Goal: Information Seeking & Learning: Check status

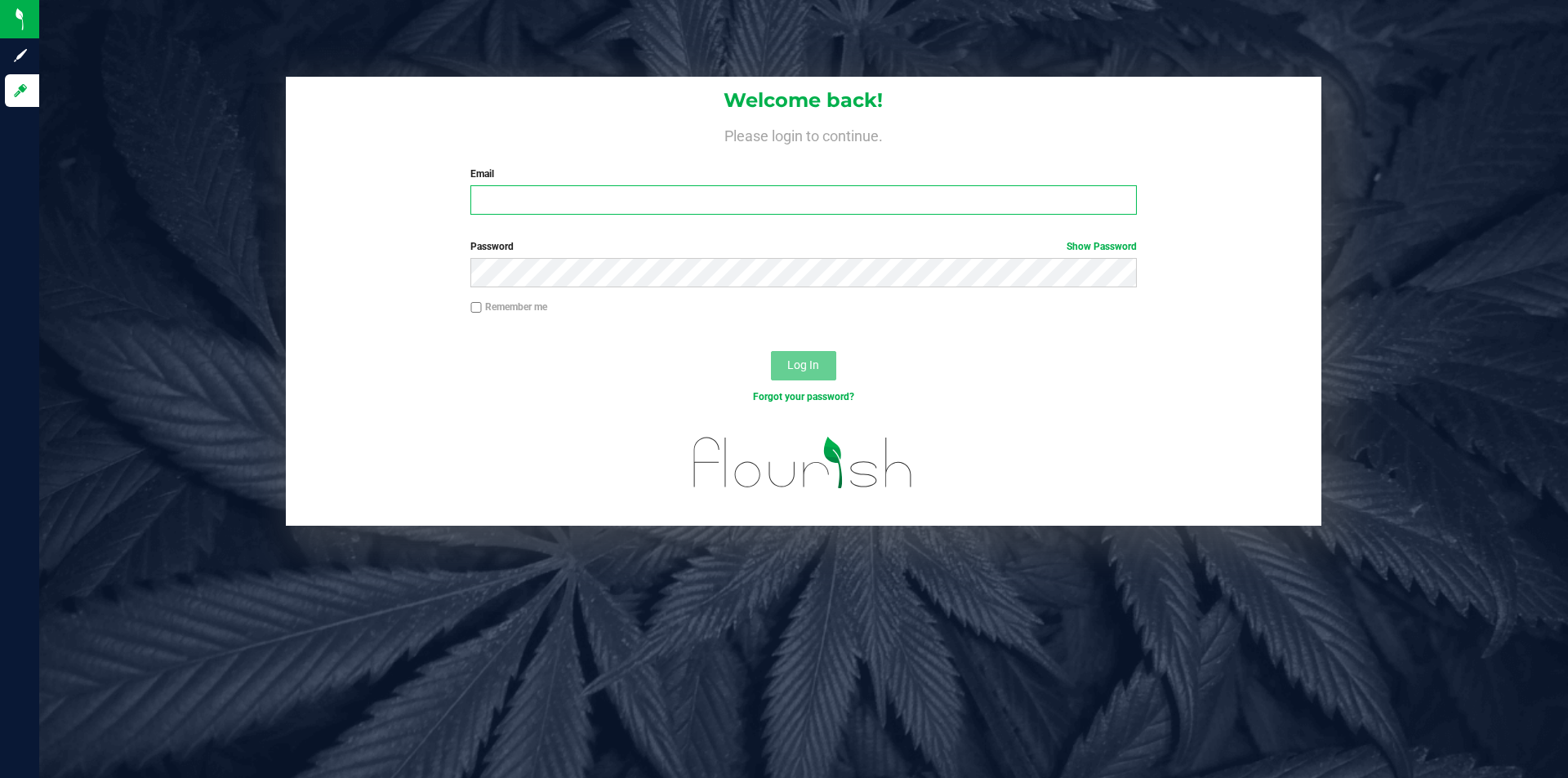
click at [584, 187] on input "Email" at bounding box center [803, 200] width 665 height 30
type input "[EMAIL_ADDRESS][DOMAIN_NAME]"
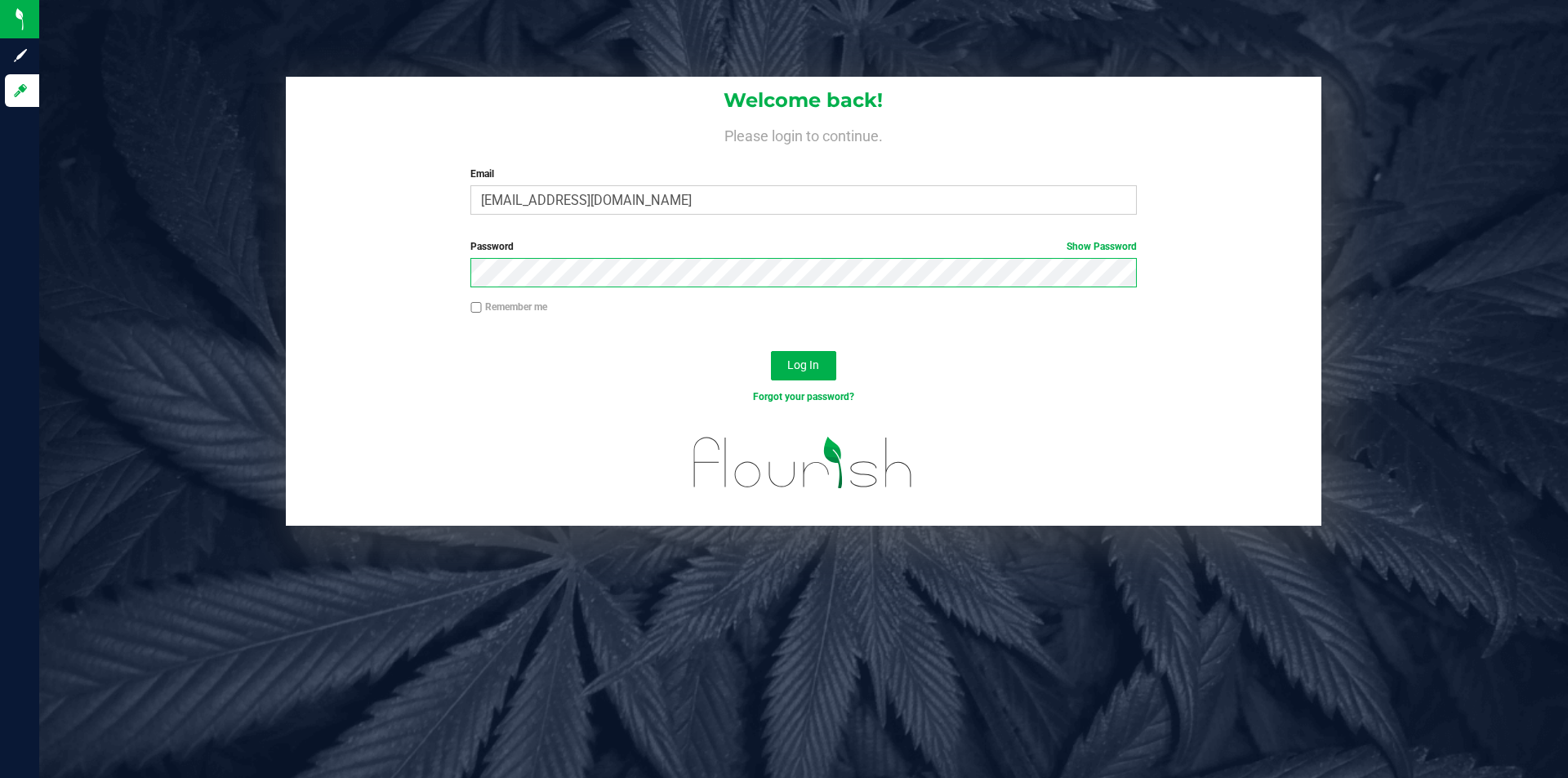
click at [771, 351] on button "Log In" at bounding box center [803, 366] width 65 height 30
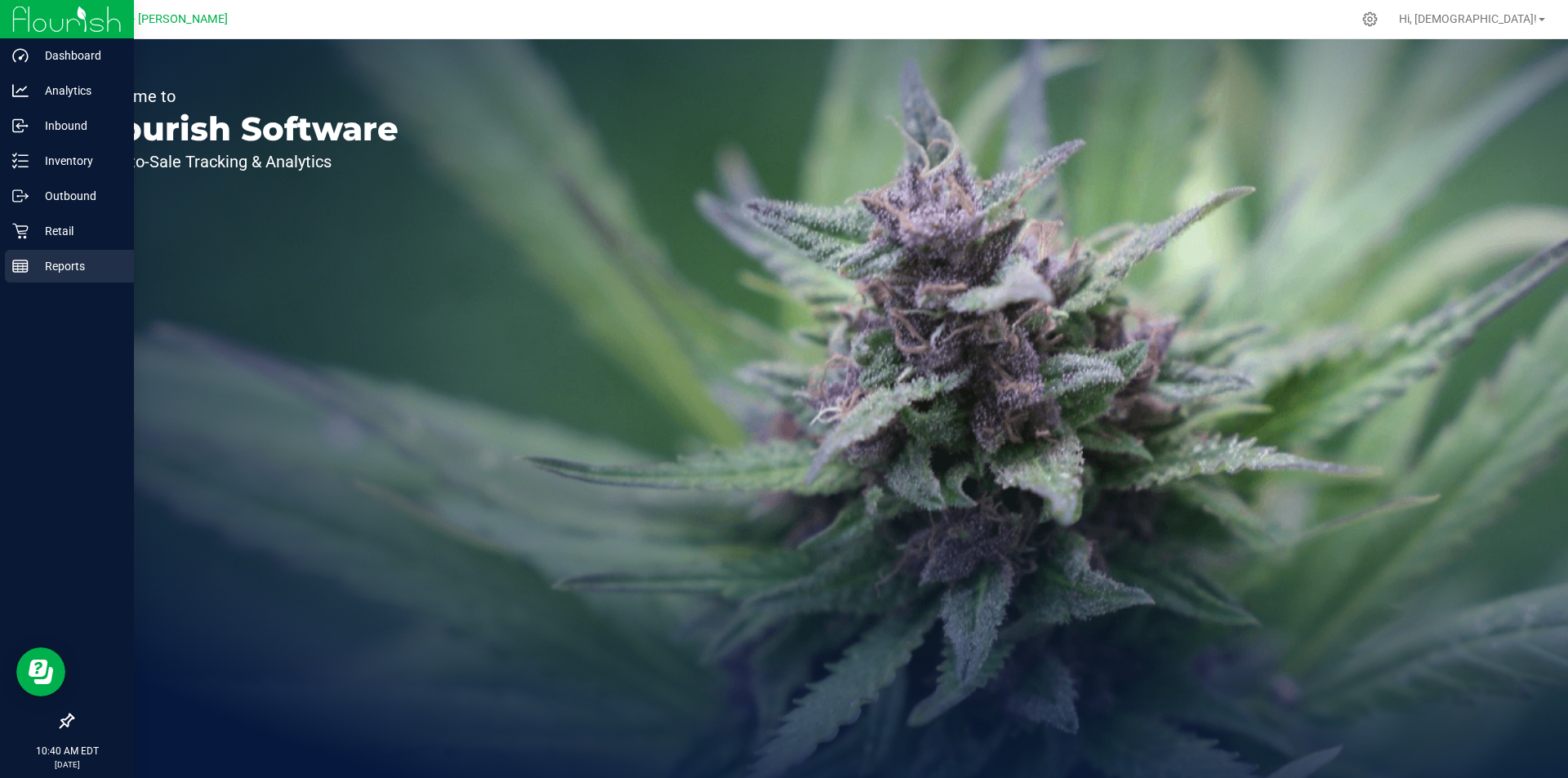
click at [59, 260] on p "Reports" at bounding box center [77, 266] width 98 height 20
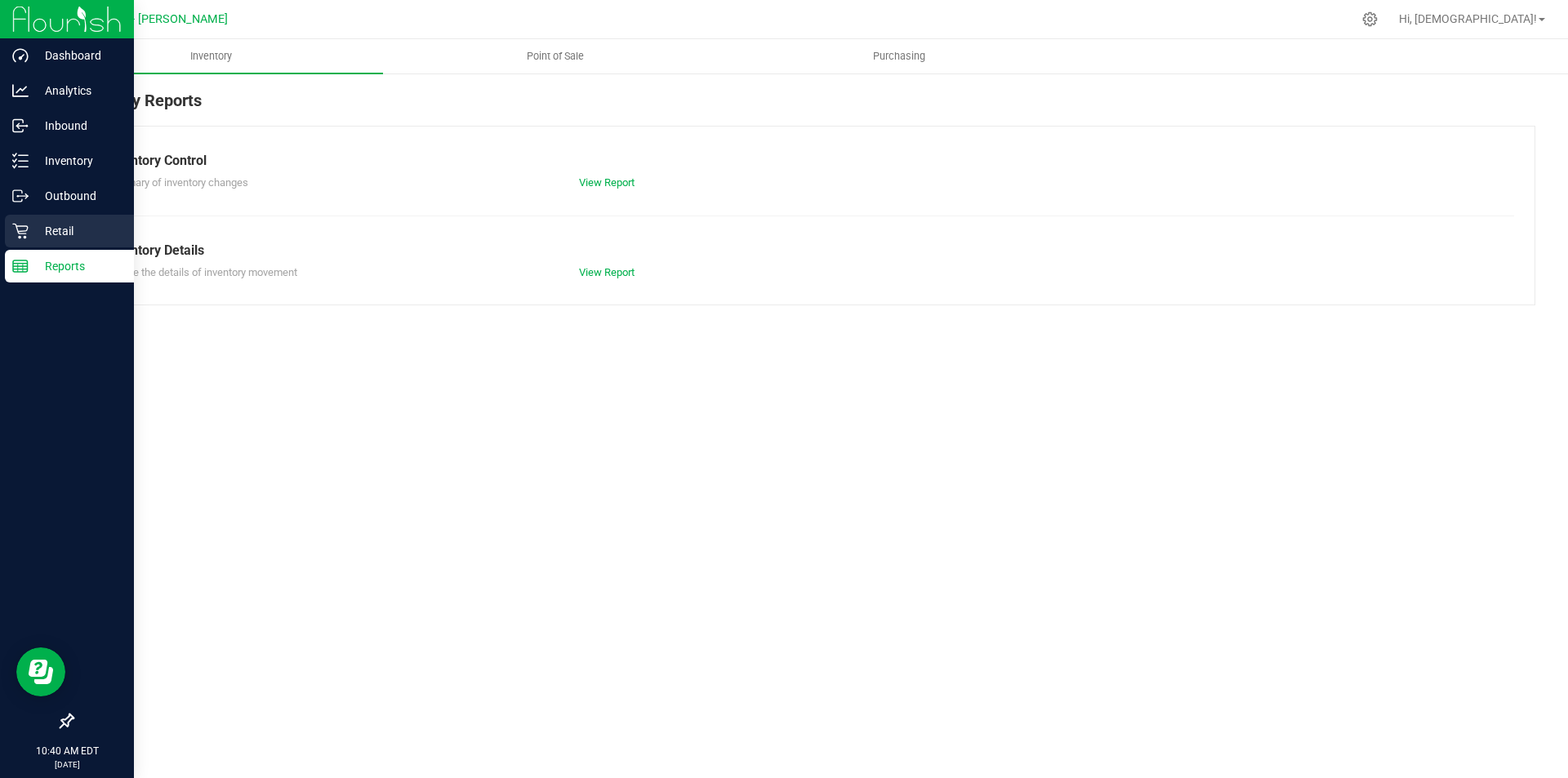
click at [60, 232] on p "Retail" at bounding box center [77, 231] width 98 height 20
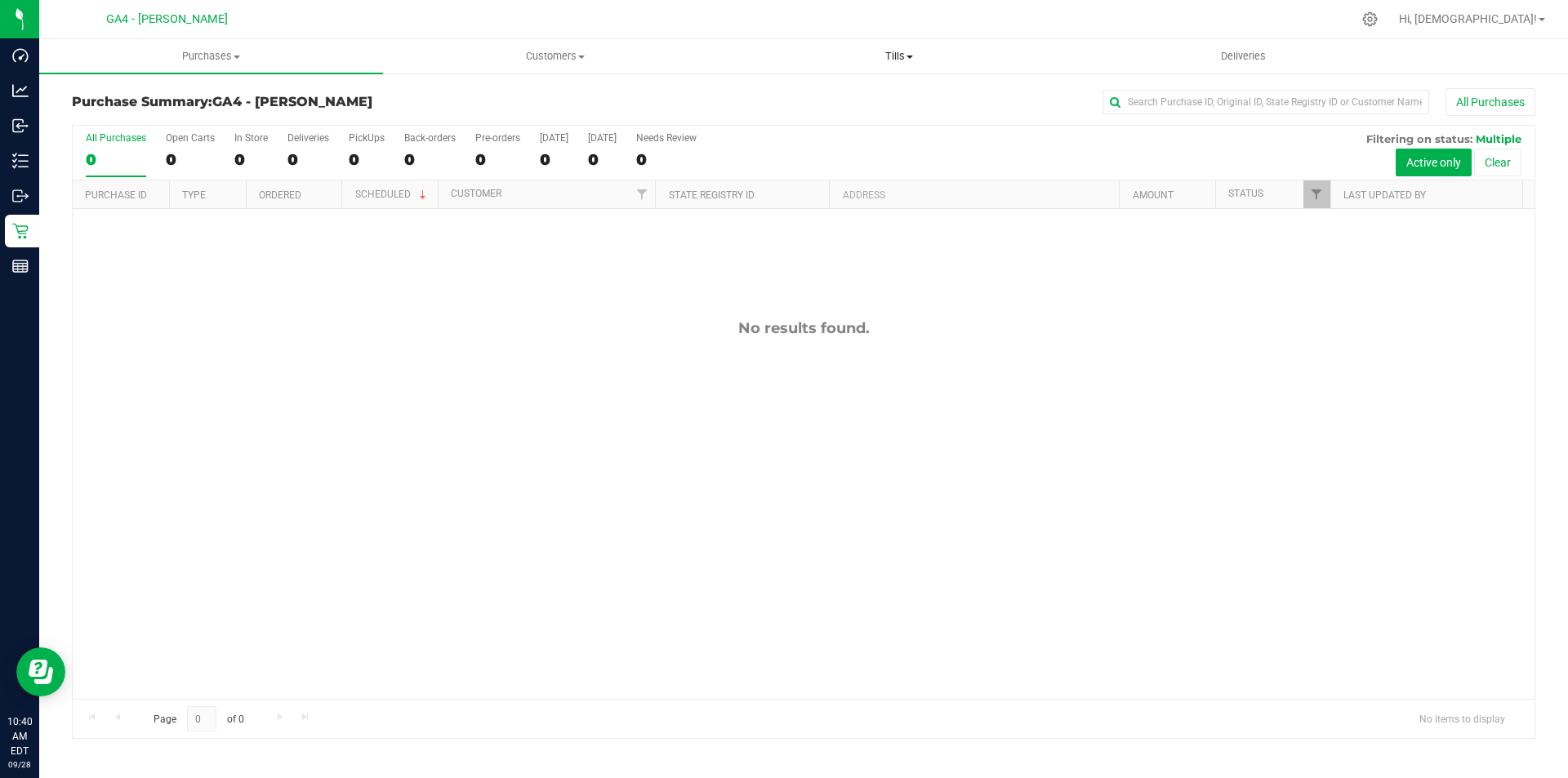
click at [901, 55] on span "Tills" at bounding box center [899, 56] width 342 height 15
click at [793, 96] on span "Manage tills" at bounding box center [782, 98] width 110 height 14
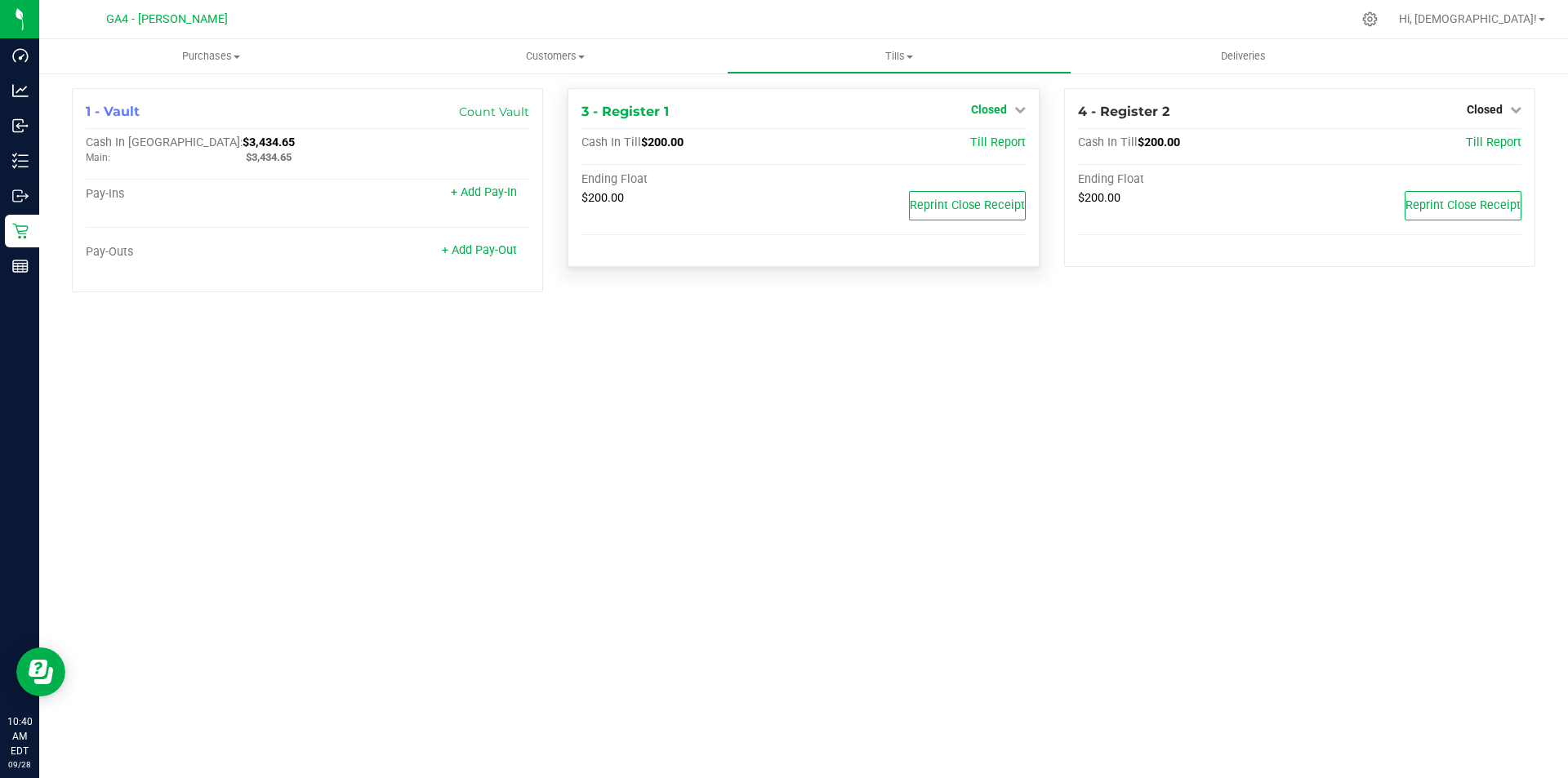
click at [1005, 112] on span "Closed" at bounding box center [989, 110] width 36 height 13
click at [988, 138] on link "Open Till" at bounding box center [988, 143] width 44 height 13
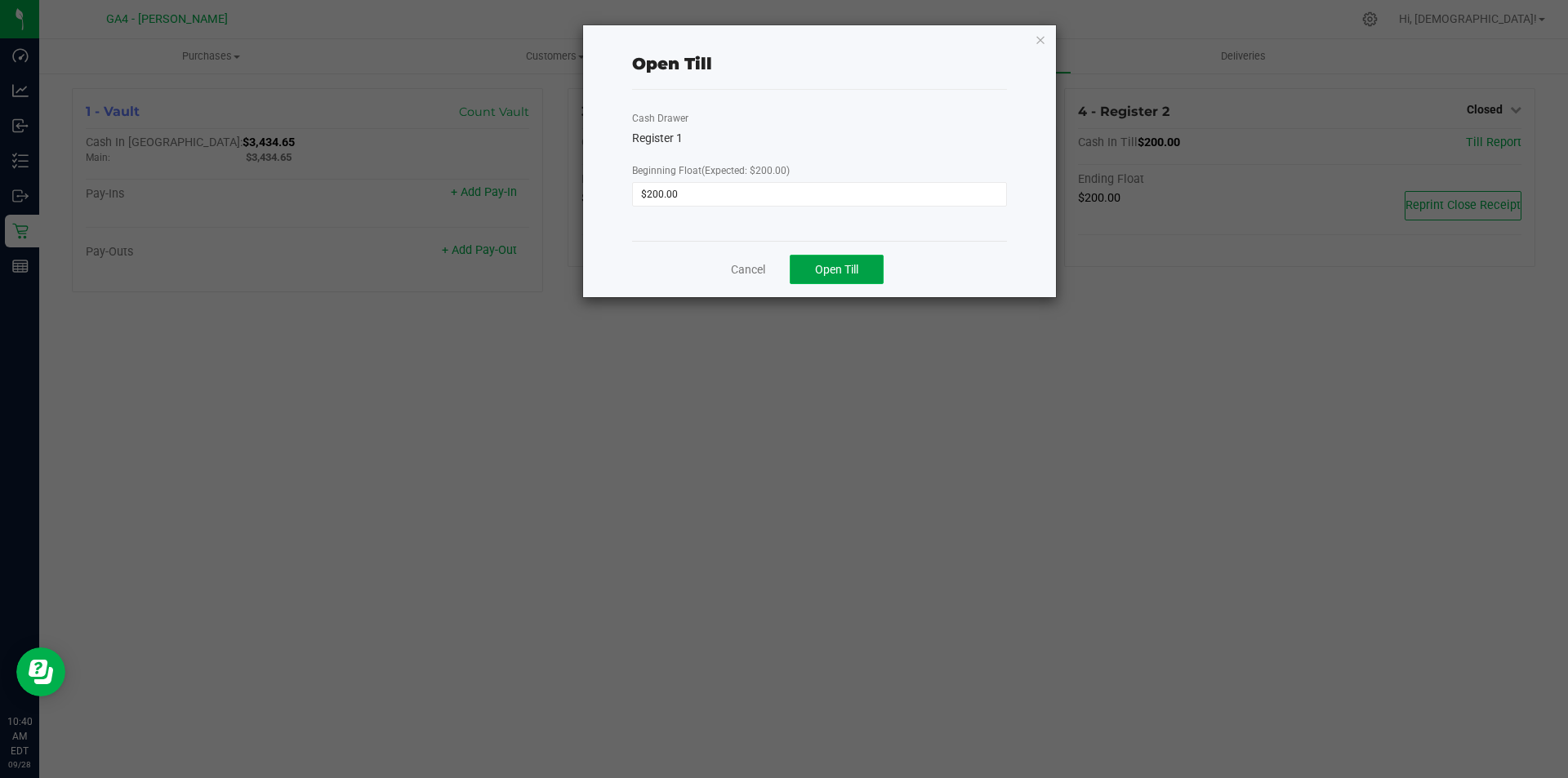
click at [820, 264] on span "Open Till" at bounding box center [837, 269] width 44 height 13
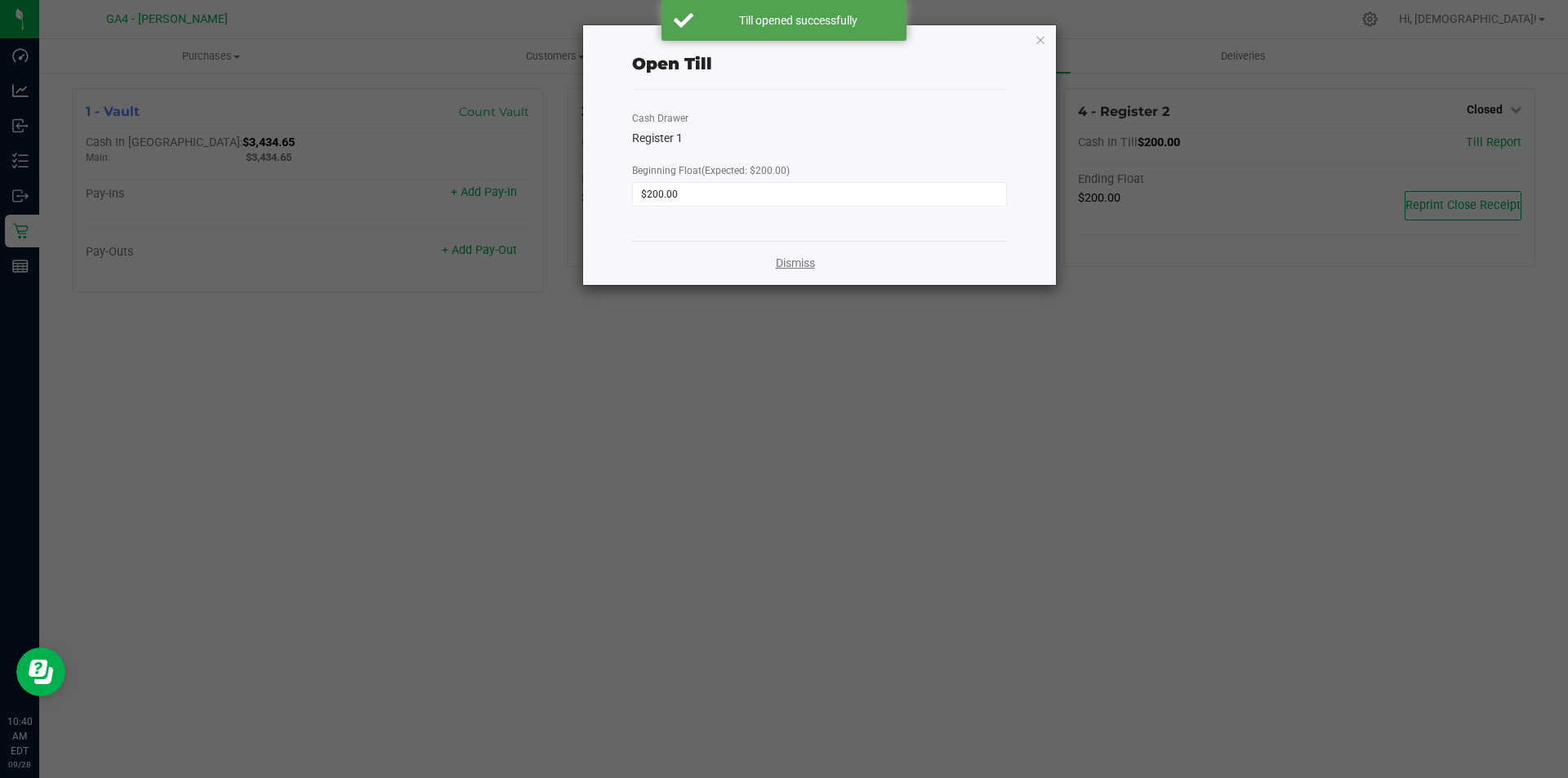
click at [796, 258] on link "Dismiss" at bounding box center [796, 263] width 40 height 17
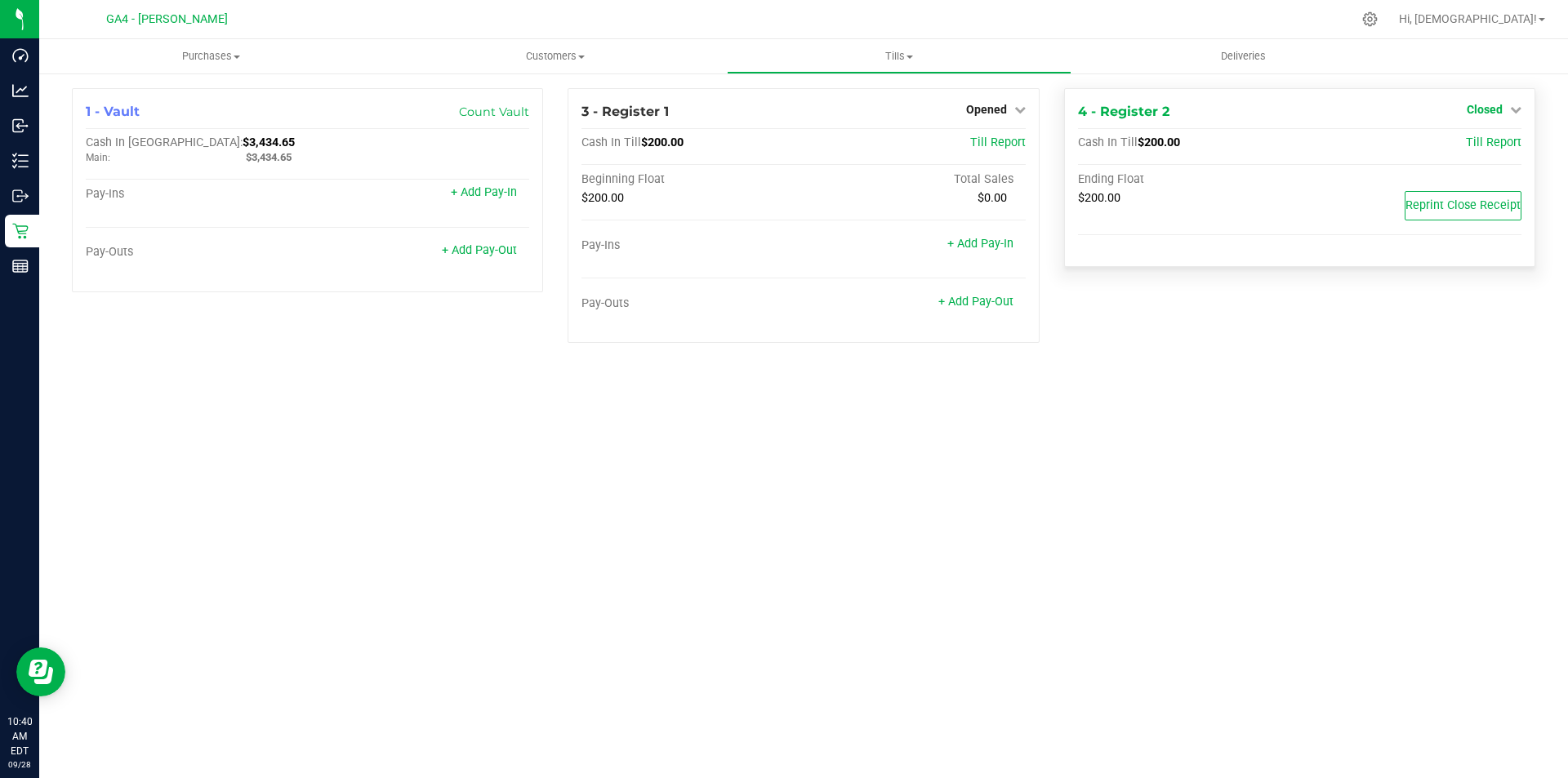
click at [1480, 113] on span "Closed" at bounding box center [1485, 110] width 36 height 13
click at [1480, 145] on link "Open Till" at bounding box center [1484, 143] width 44 height 13
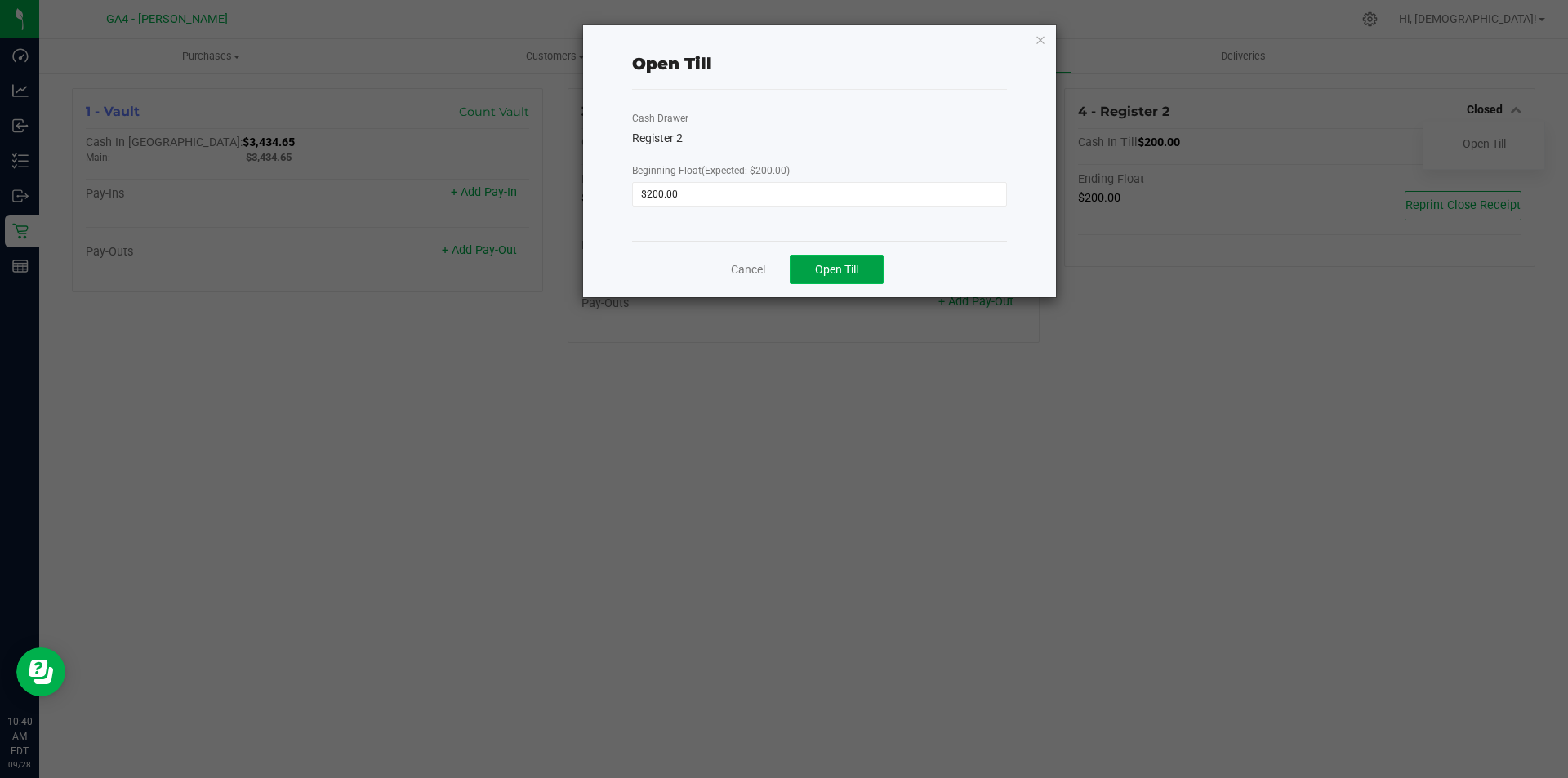
click at [814, 270] on button "Open Till" at bounding box center [837, 269] width 94 height 30
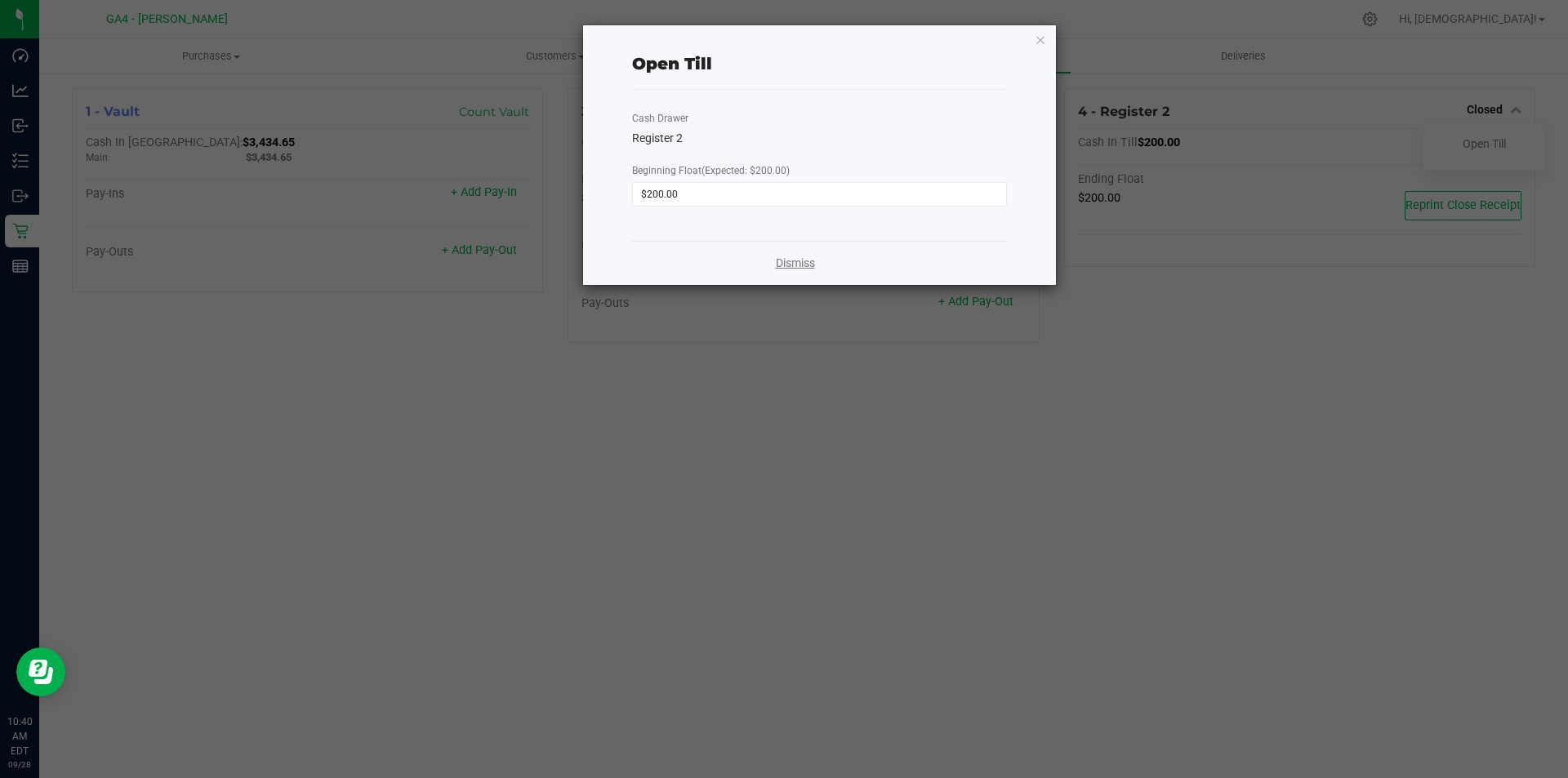
click at [803, 262] on link "Dismiss" at bounding box center [796, 263] width 40 height 17
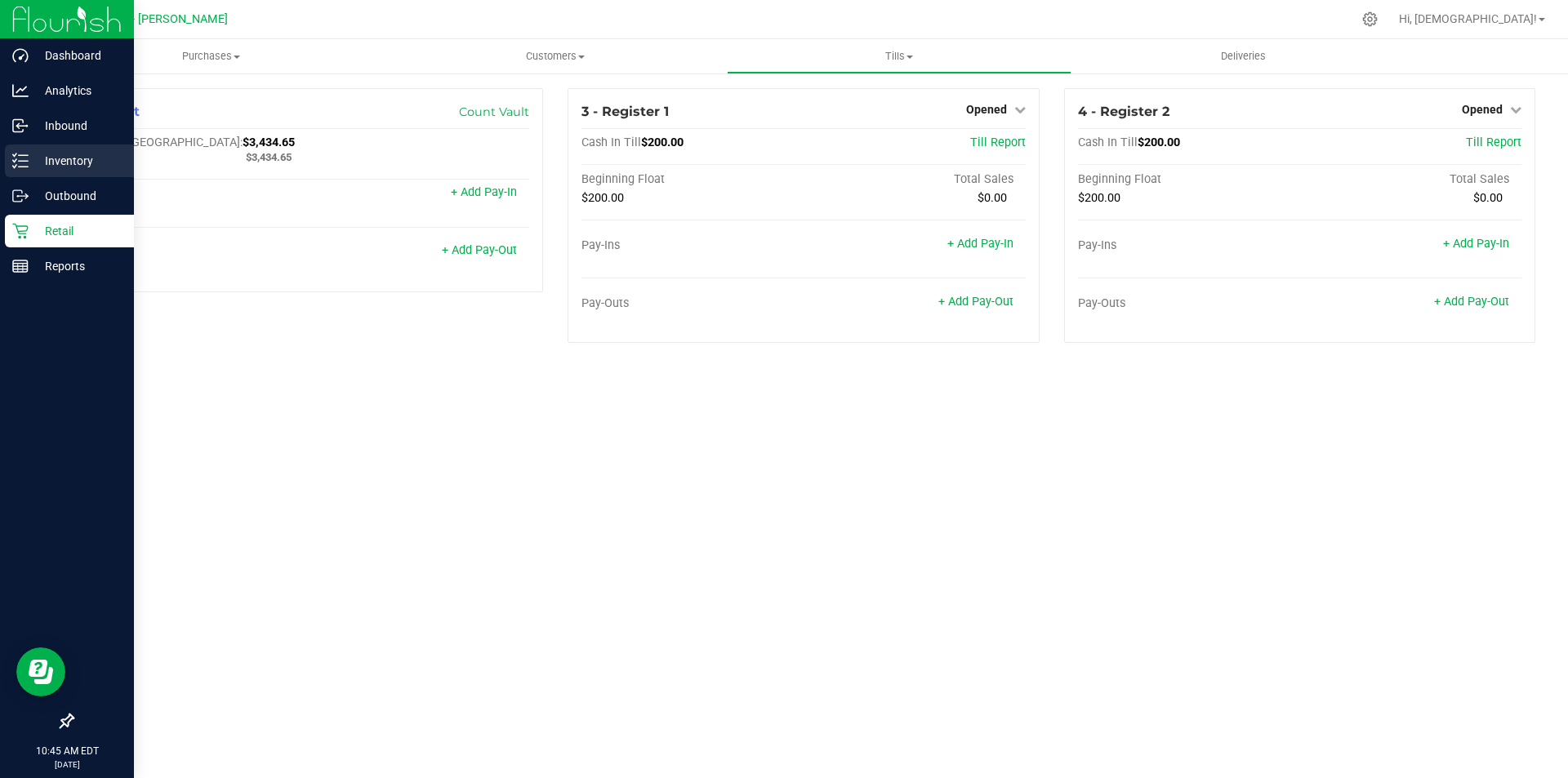
click at [33, 171] on div "Inventory" at bounding box center [69, 161] width 129 height 33
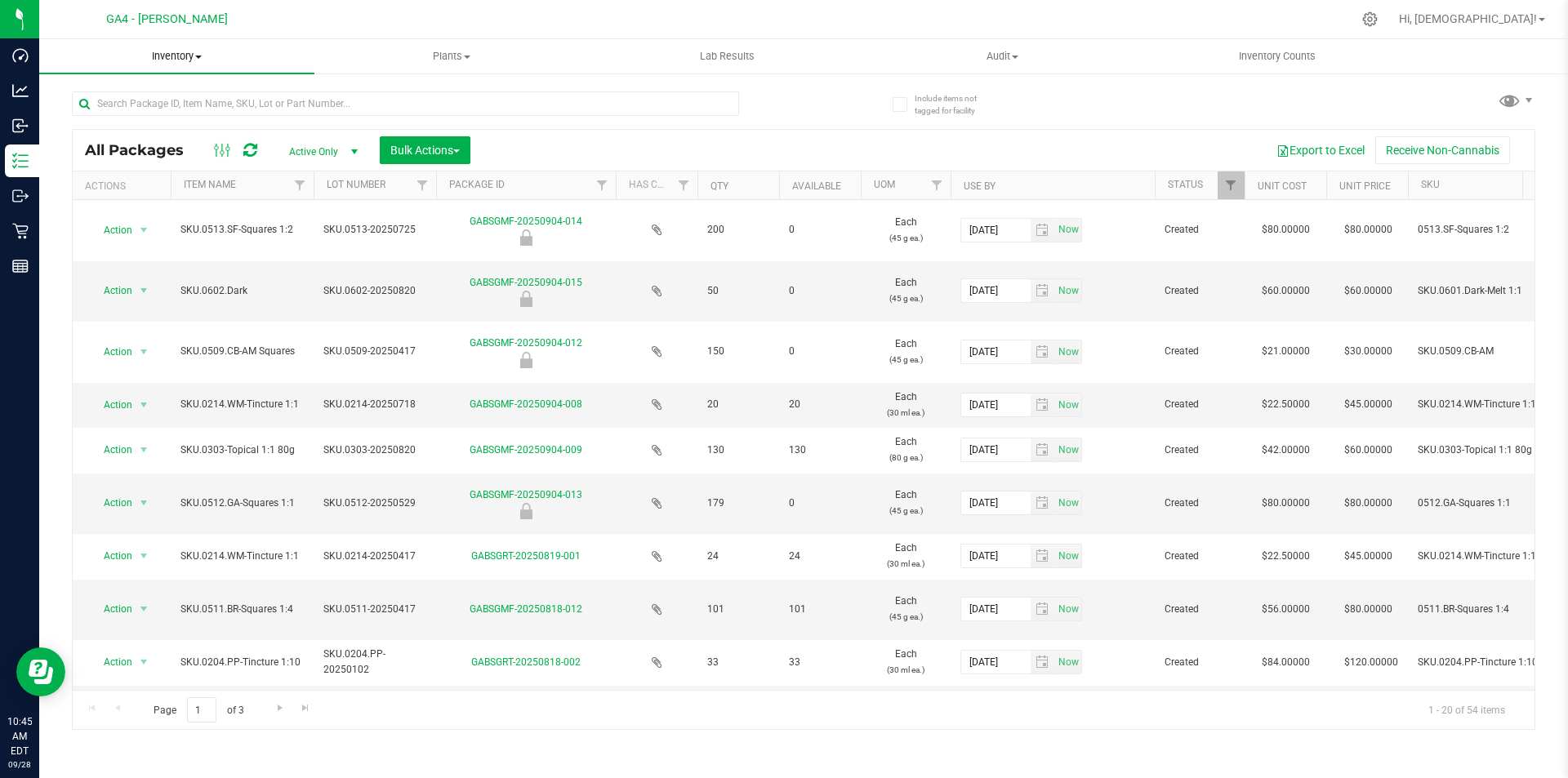
click at [176, 59] on span "Inventory" at bounding box center [177, 56] width 275 height 15
click at [124, 92] on span "All packages" at bounding box center [96, 98] width 112 height 14
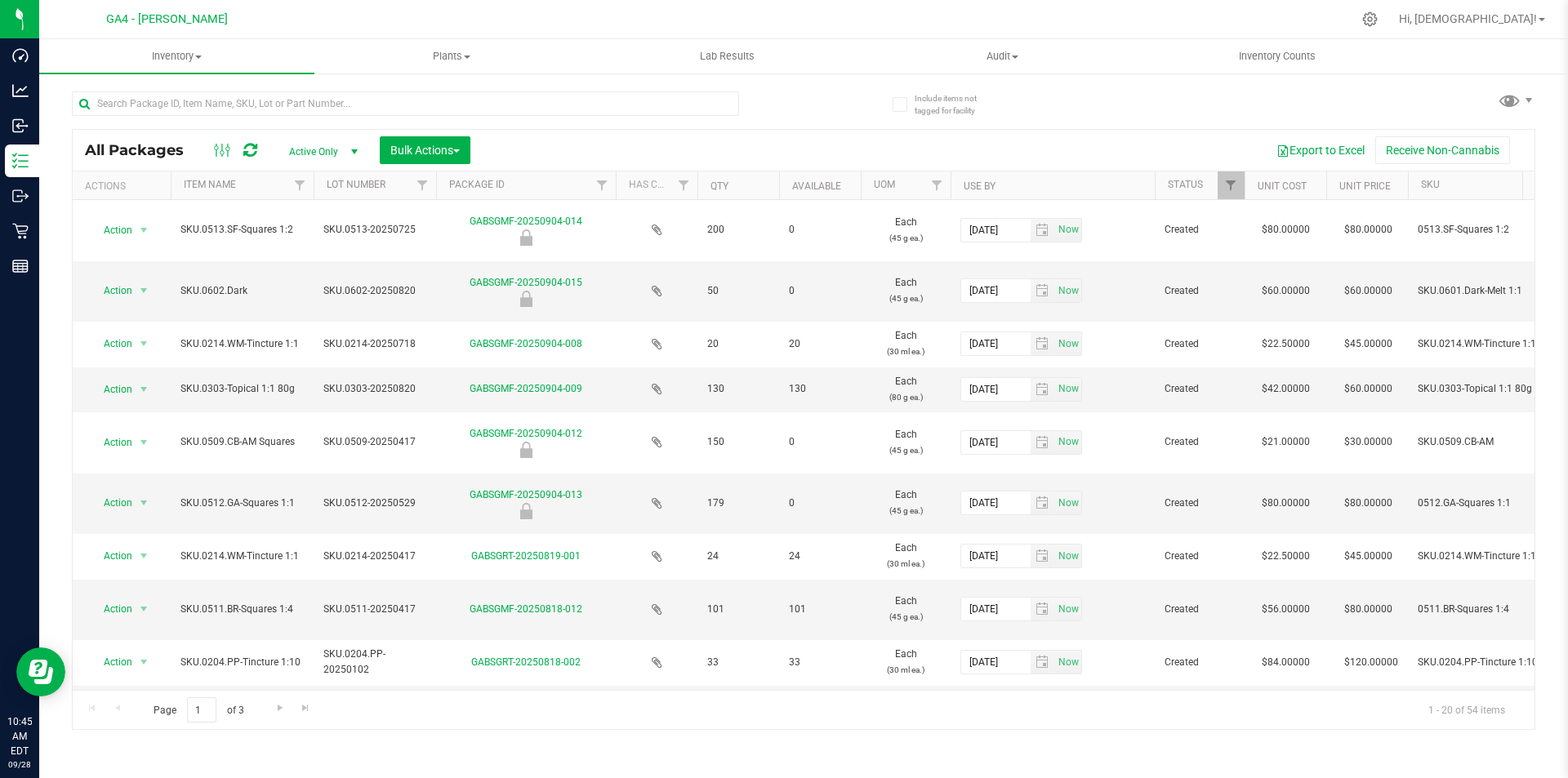
type input "2"
type input "512"
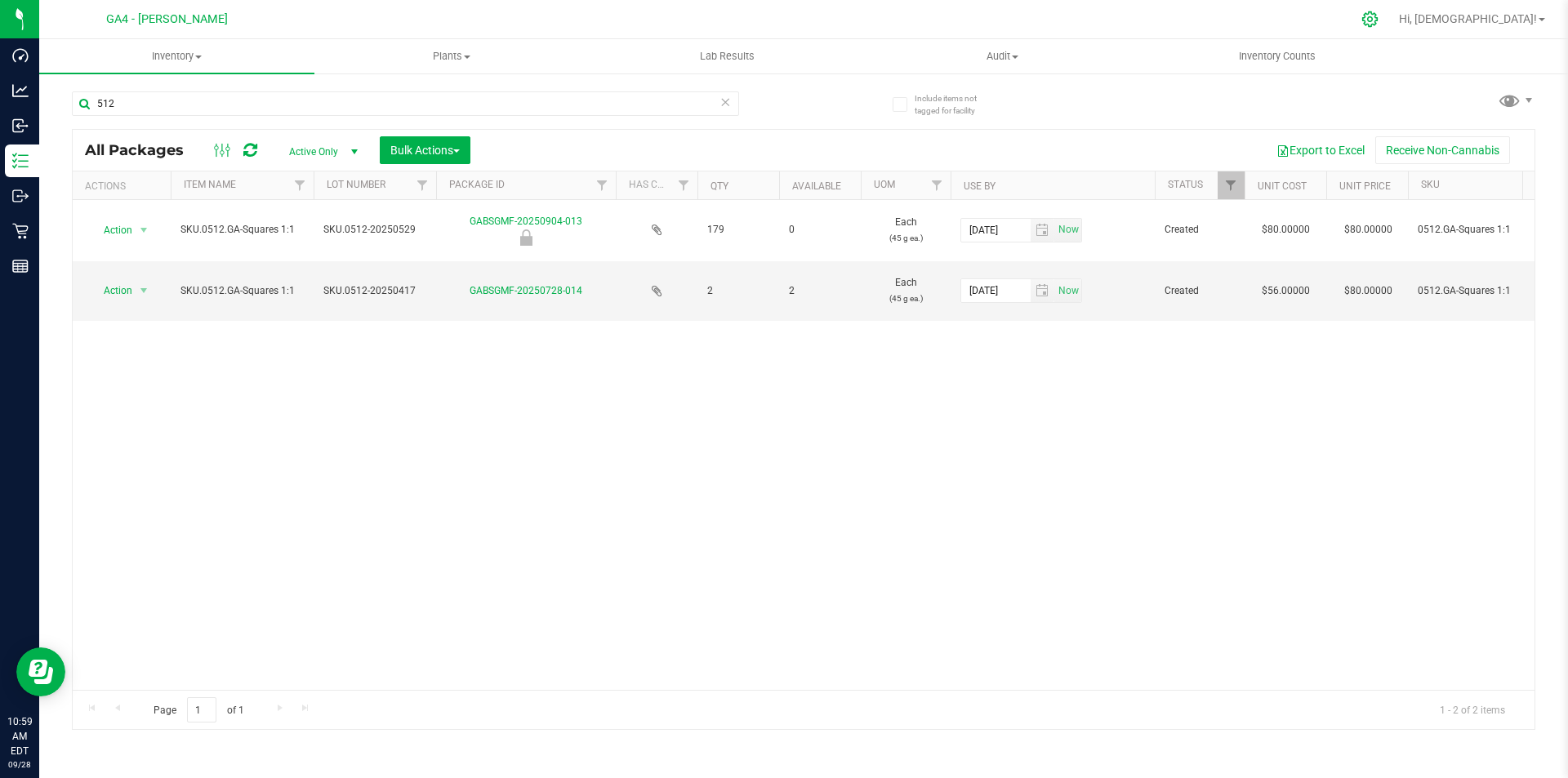
click at [1378, 12] on icon at bounding box center [1369, 19] width 17 height 17
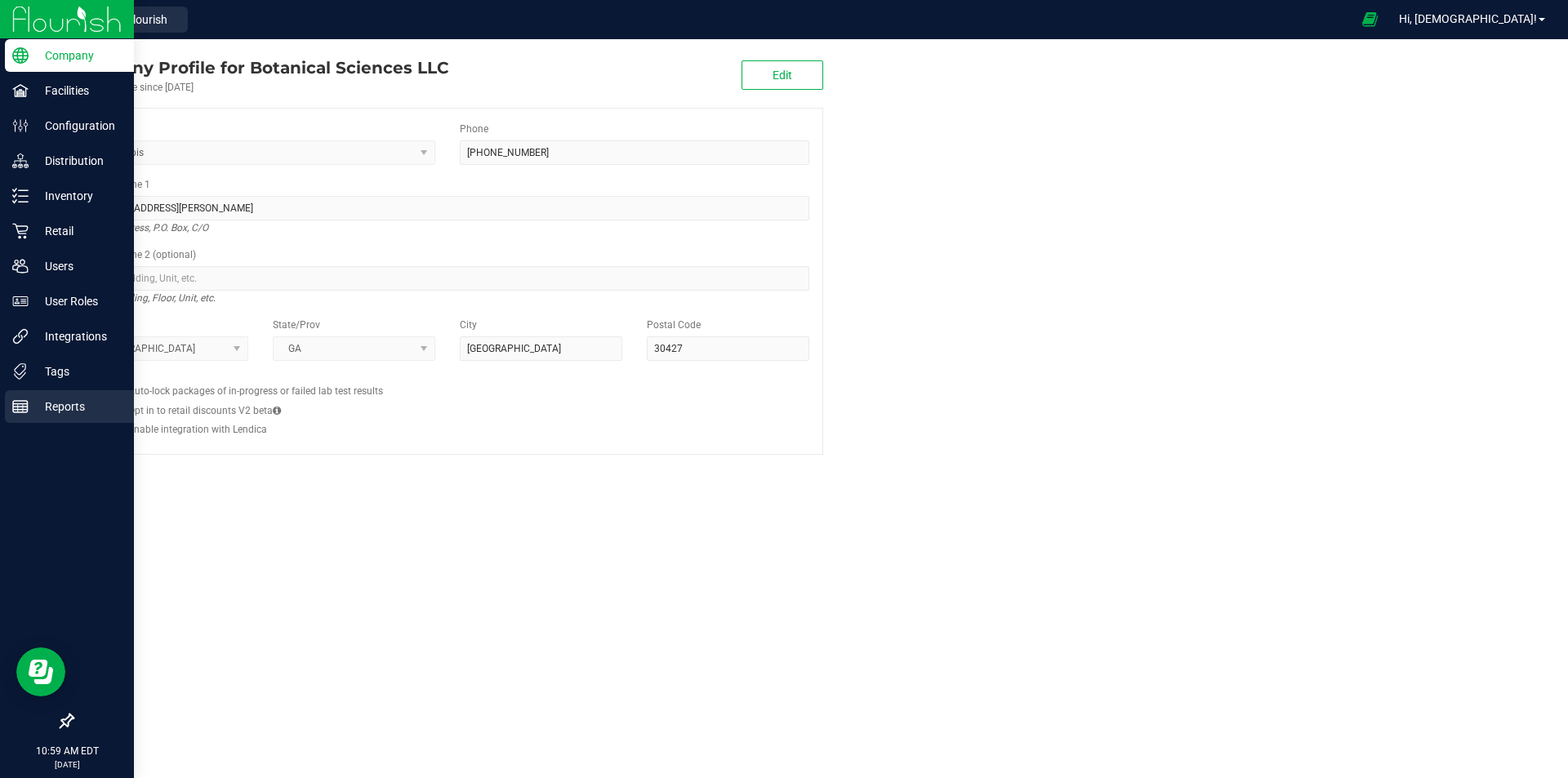
click at [53, 410] on p "Reports" at bounding box center [77, 406] width 98 height 20
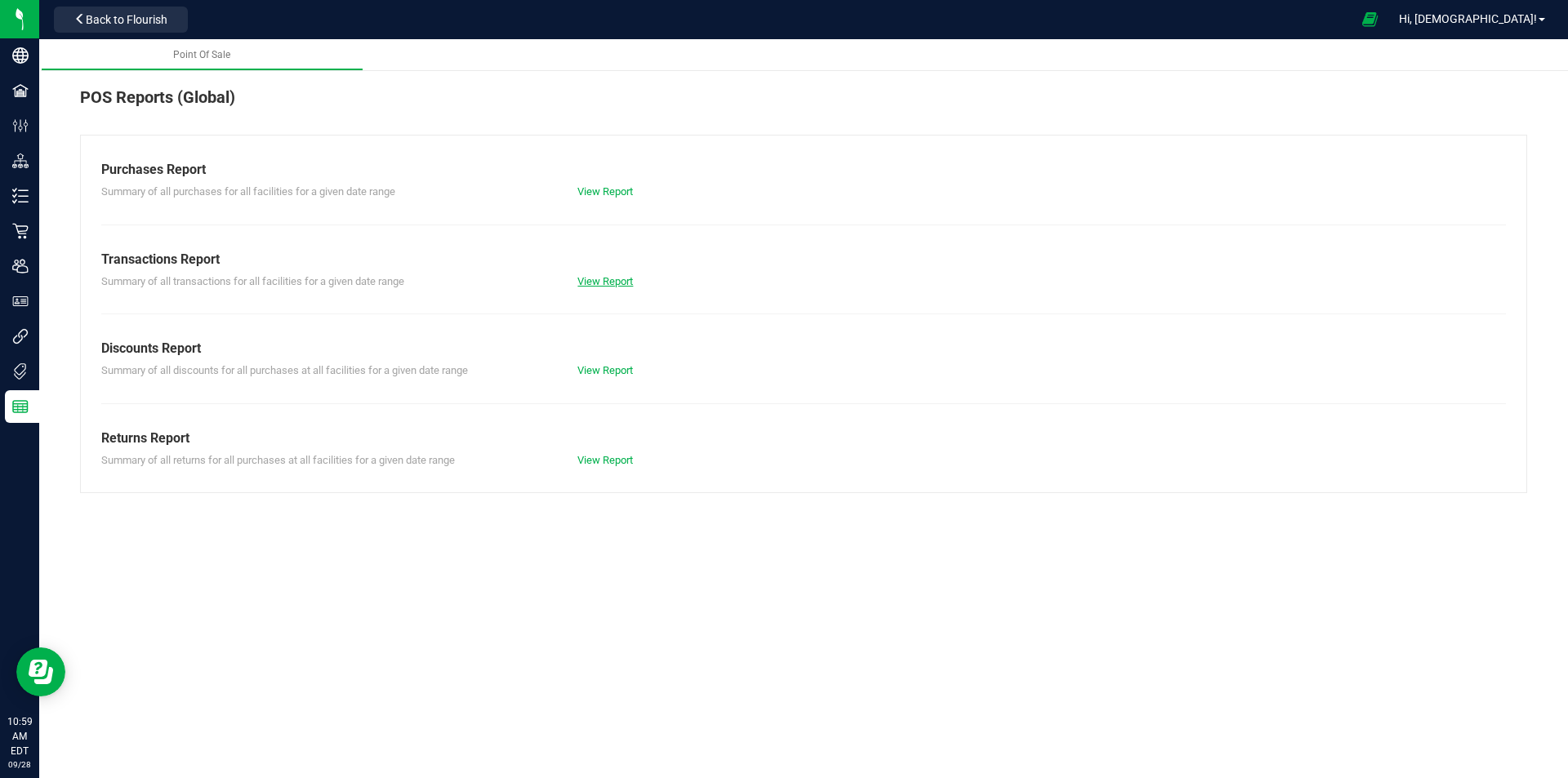
click at [602, 284] on link "View Report" at bounding box center [604, 281] width 55 height 12
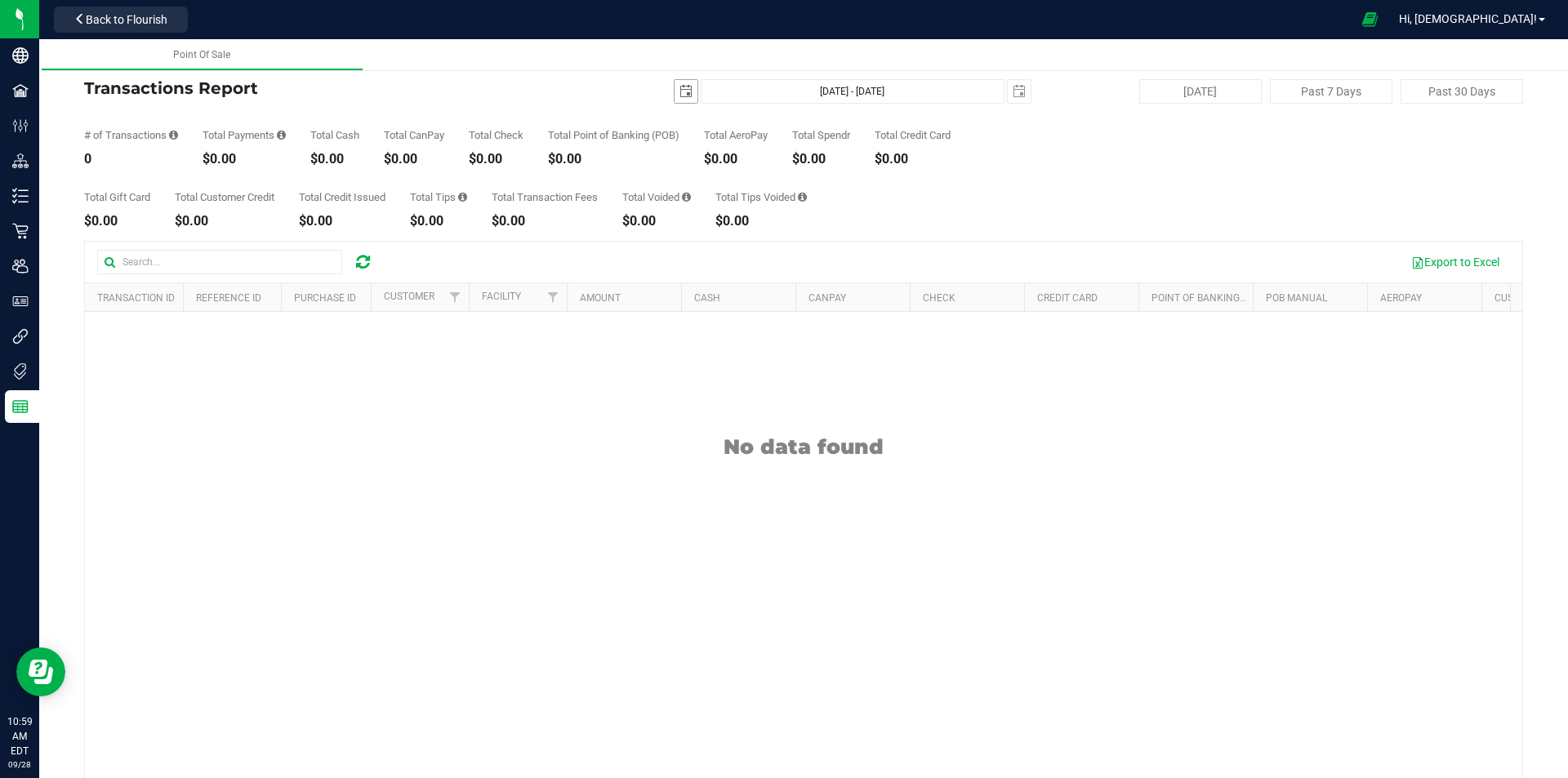
click at [685, 93] on span "select" at bounding box center [686, 91] width 23 height 23
click at [678, 252] on link "21" at bounding box center [680, 257] width 24 height 26
type input "[DATE]"
click at [1014, 91] on span "select" at bounding box center [1019, 91] width 13 height 13
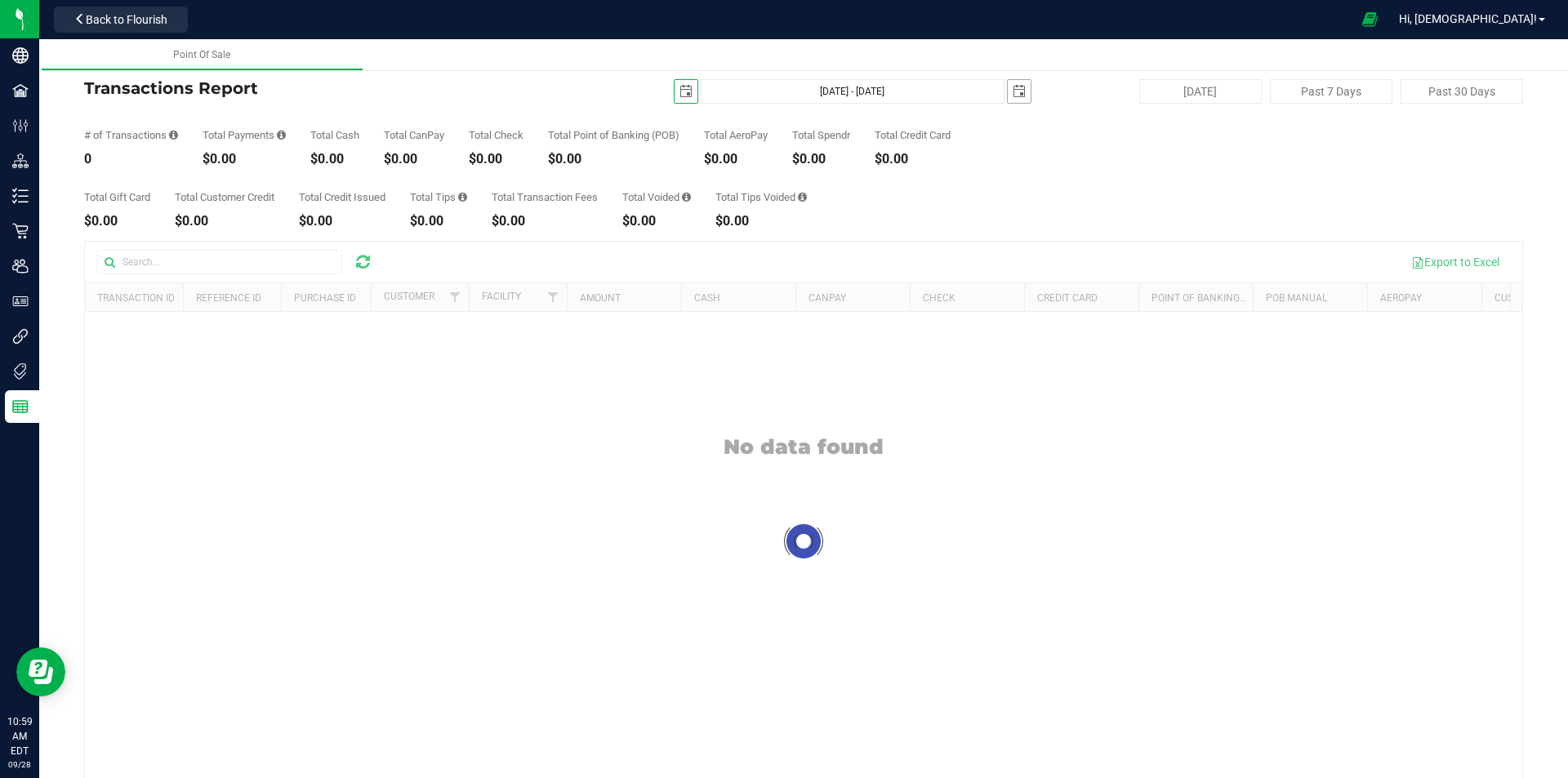
scroll to position [0, 41]
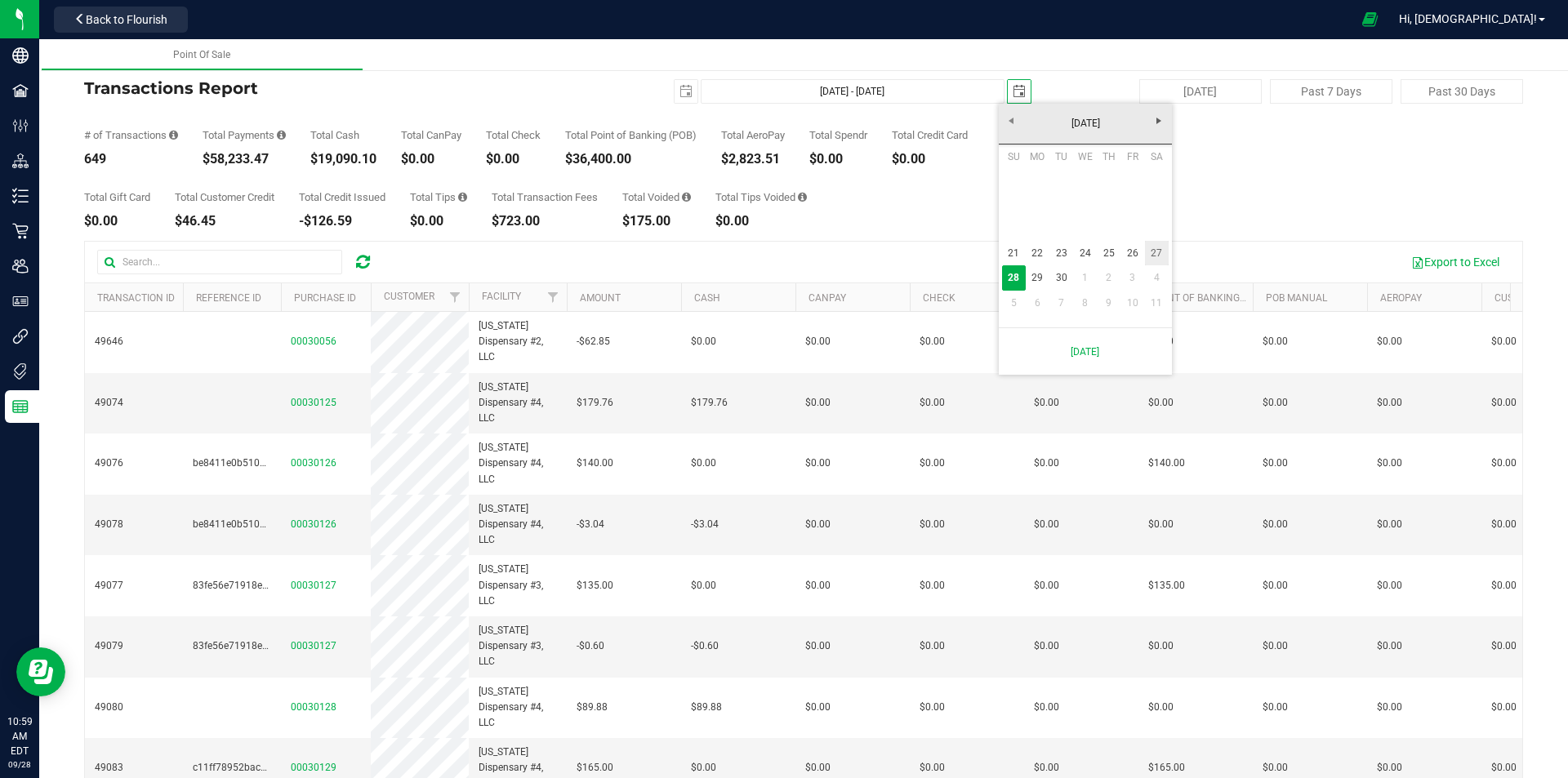
click at [1153, 249] on link "27" at bounding box center [1157, 253] width 24 height 26
type input "[DATE] - [DATE]"
type input "[DATE]"
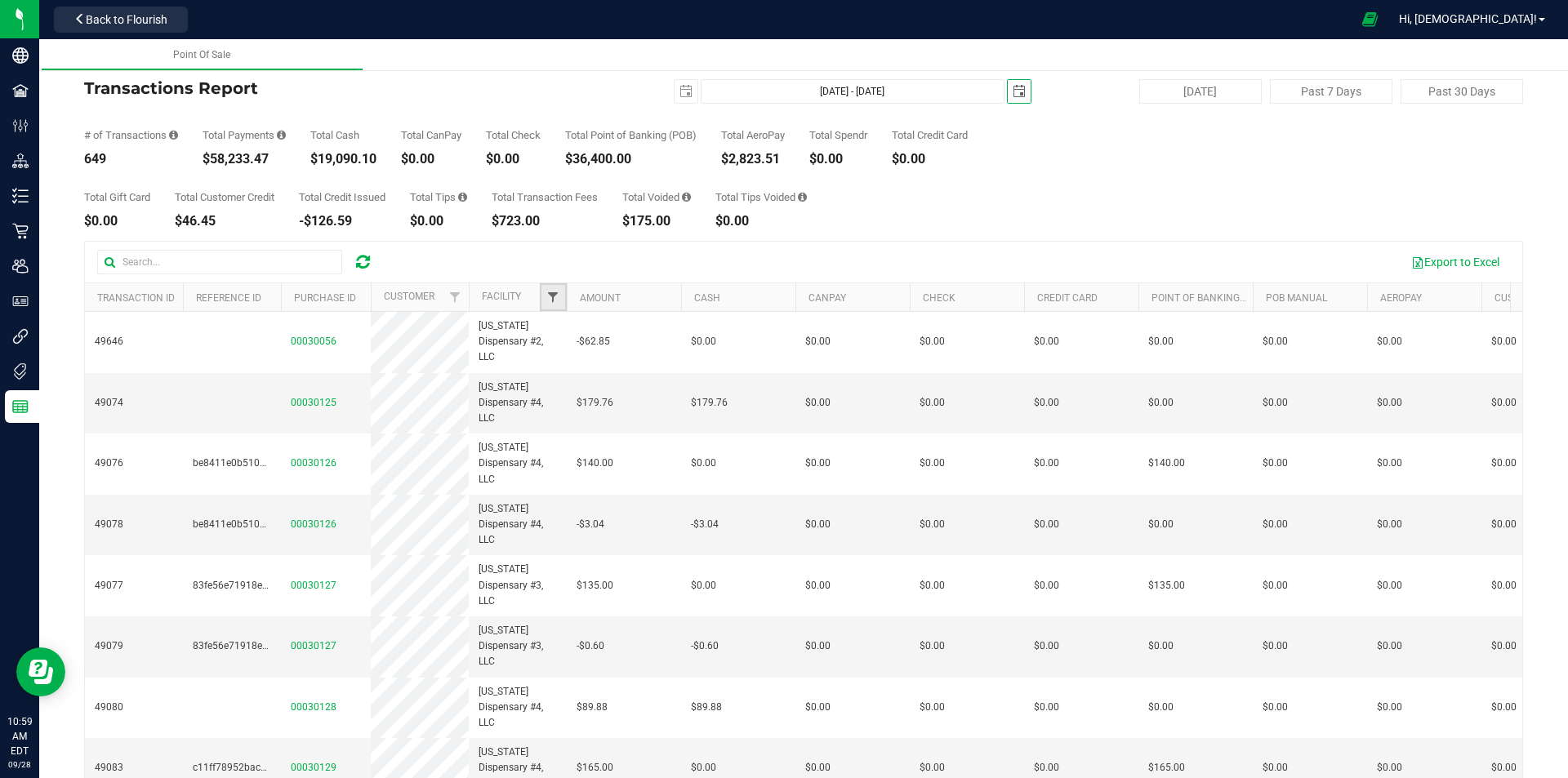
click at [552, 302] on span "Filter" at bounding box center [553, 298] width 13 height 13
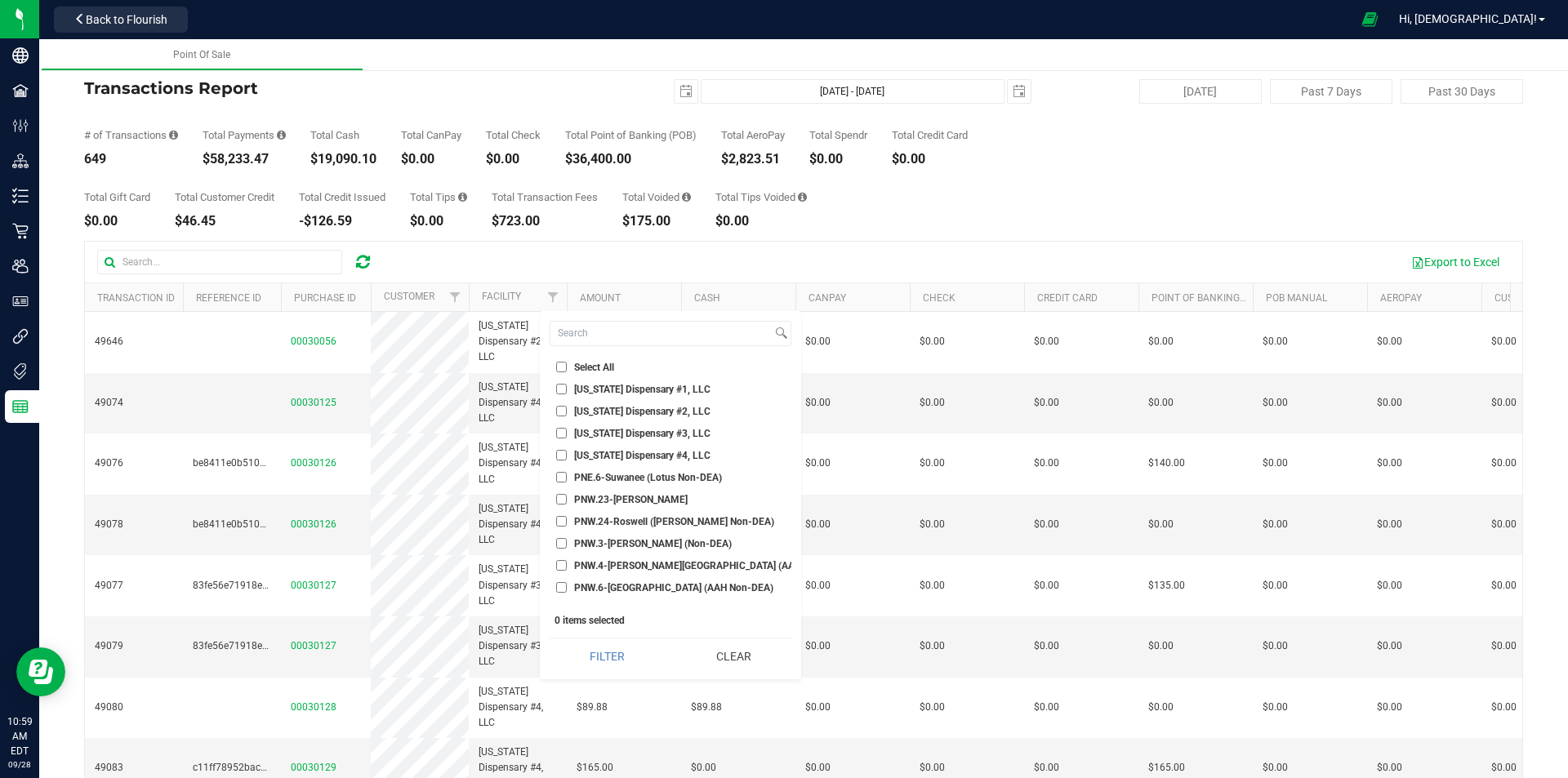
click at [570, 452] on label "[US_STATE] Dispensary #4, LLC" at bounding box center [633, 455] width 154 height 11
click at [566, 452] on input "[US_STATE] Dispensary #4, LLC" at bounding box center [561, 455] width 11 height 11
checkbox input "true"
click at [590, 658] on button "Filter" at bounding box center [608, 657] width 115 height 36
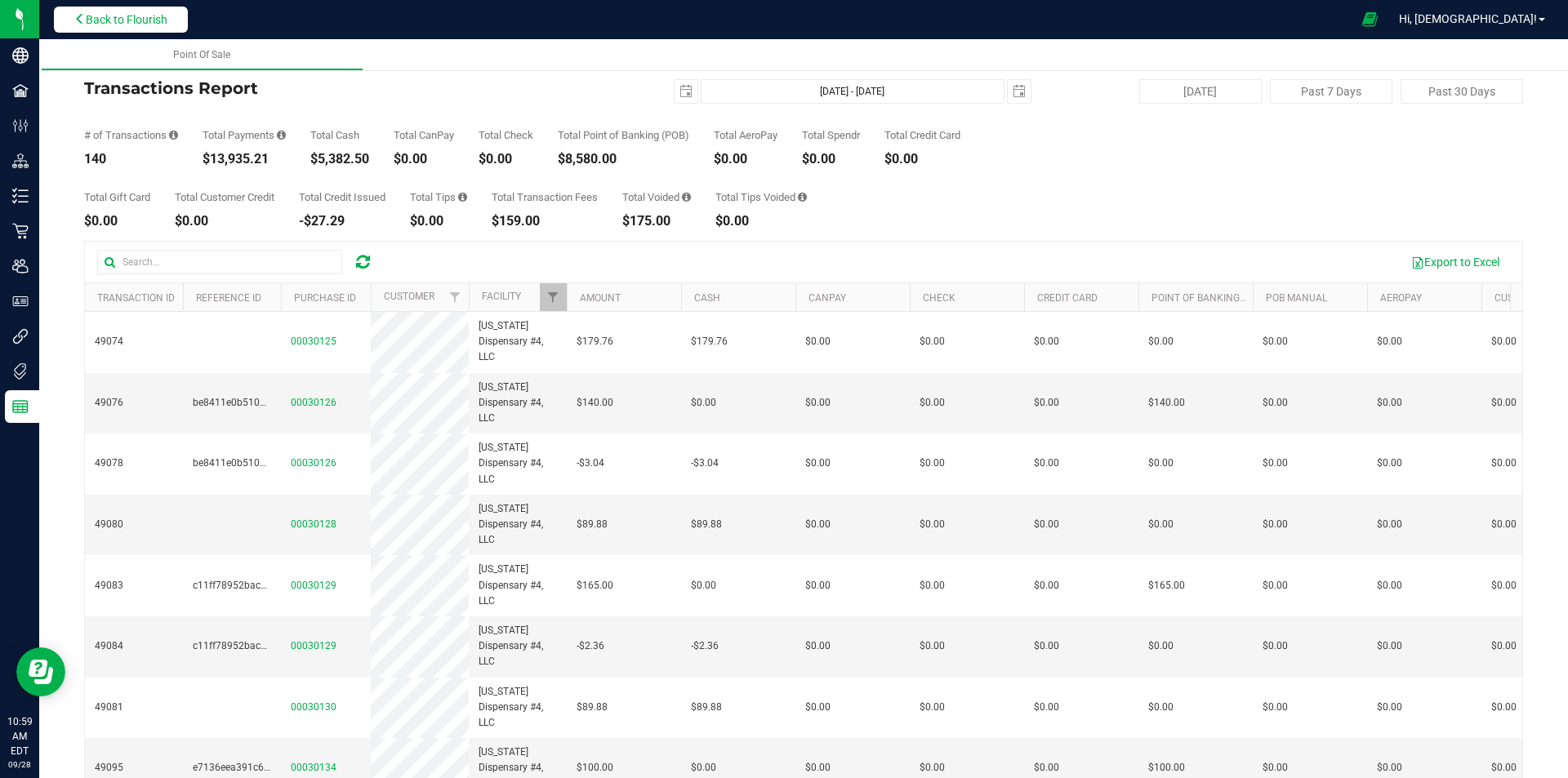
click at [134, 19] on span "Back to Flourish" at bounding box center [126, 20] width 82 height 13
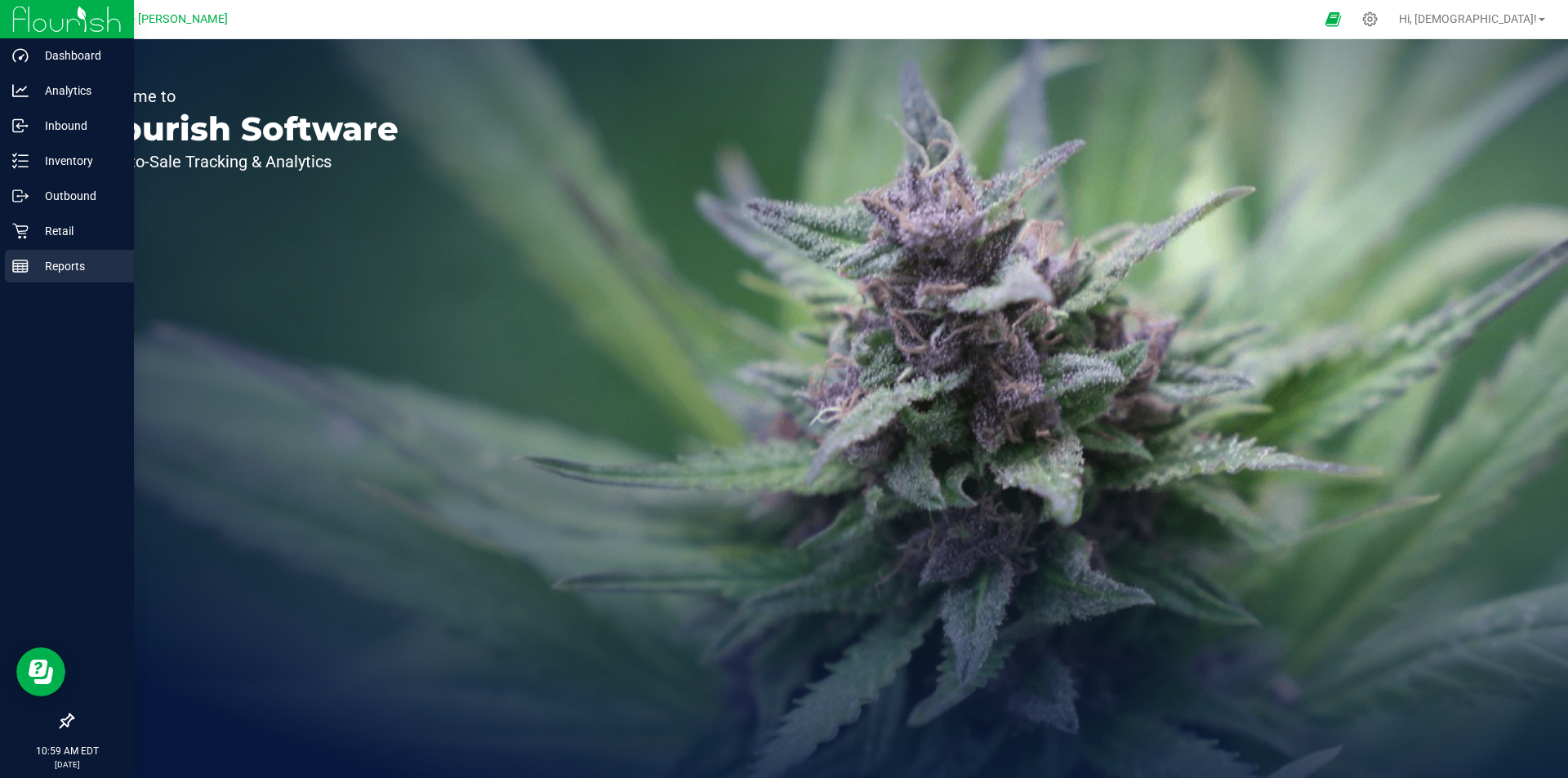
click at [35, 255] on div "Reports" at bounding box center [69, 266] width 129 height 33
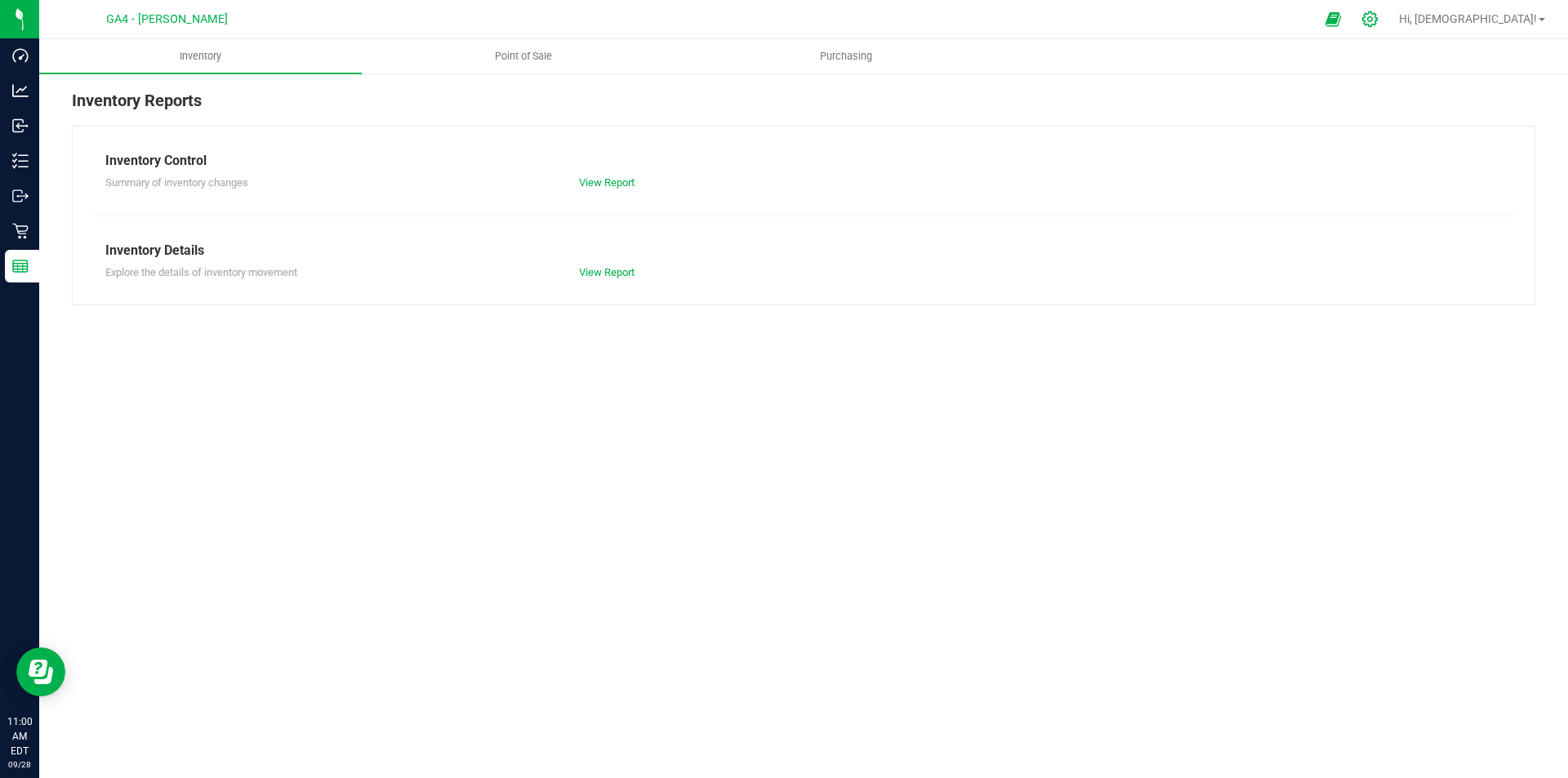
click at [1391, 10] on div at bounding box center [1371, 19] width 41 height 35
click at [1378, 16] on icon at bounding box center [1369, 19] width 17 height 17
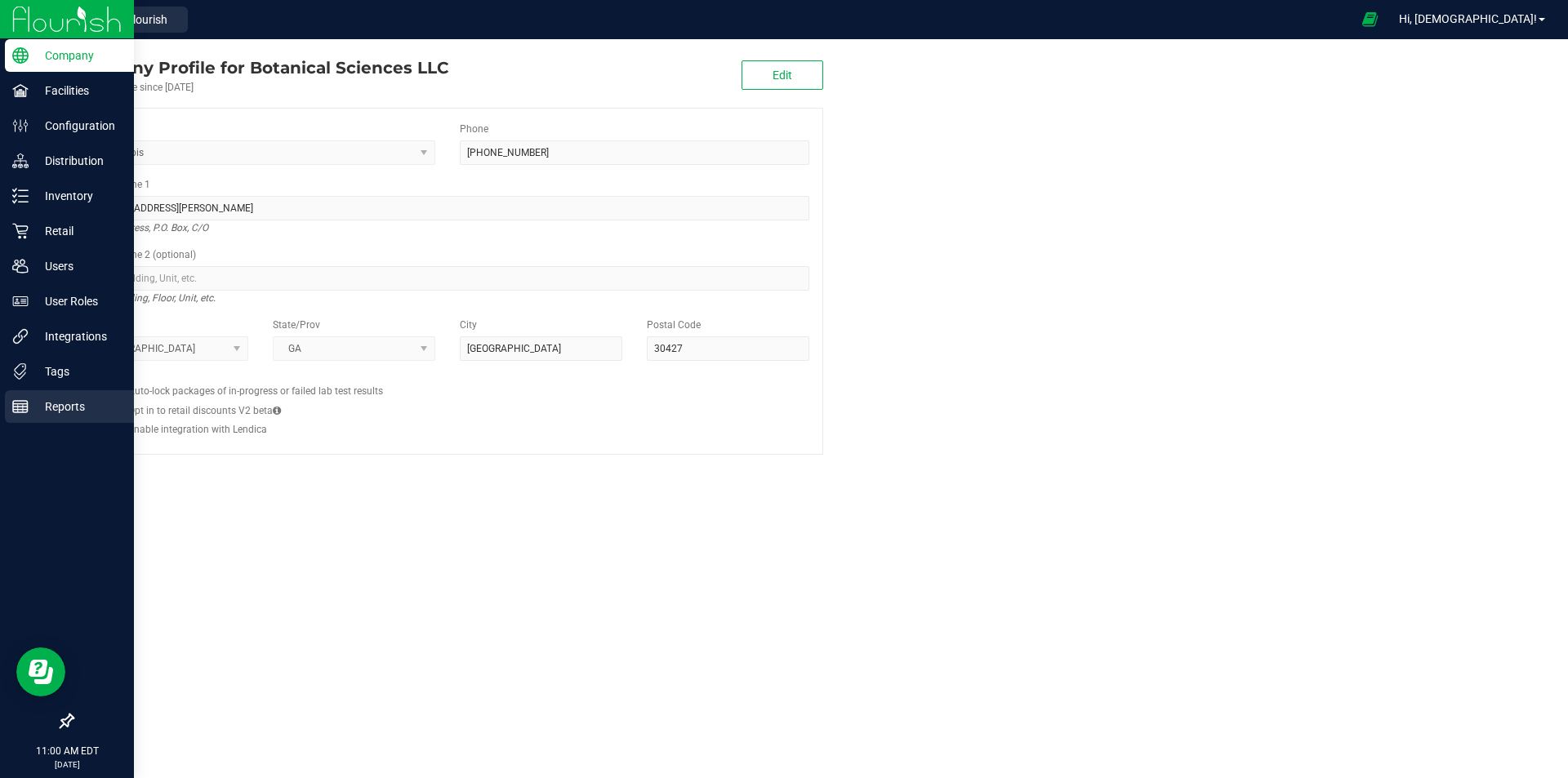
click at [28, 403] on rect at bounding box center [21, 406] width 15 height 12
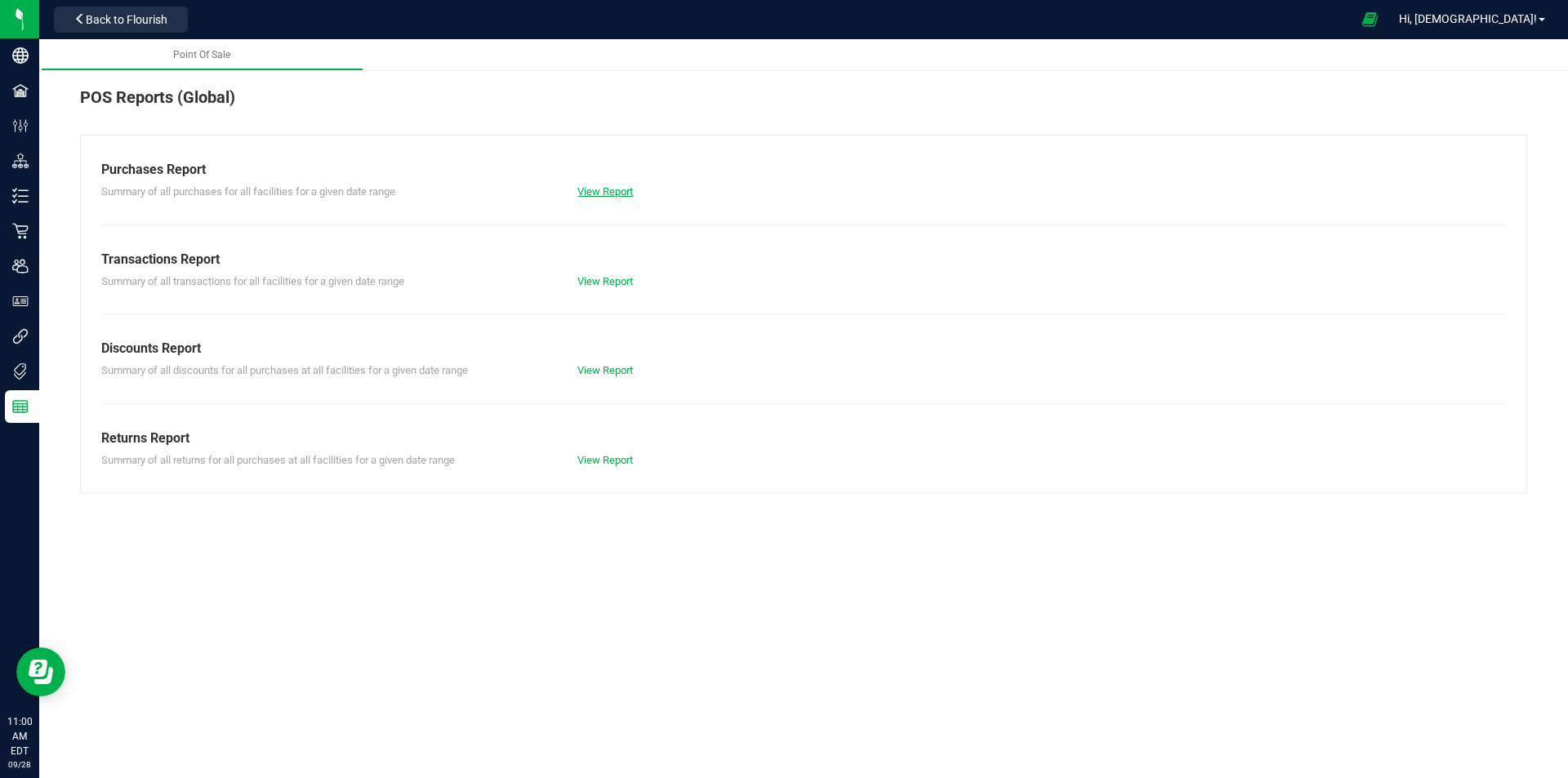
click at [584, 194] on link "View Report" at bounding box center [604, 191] width 55 height 12
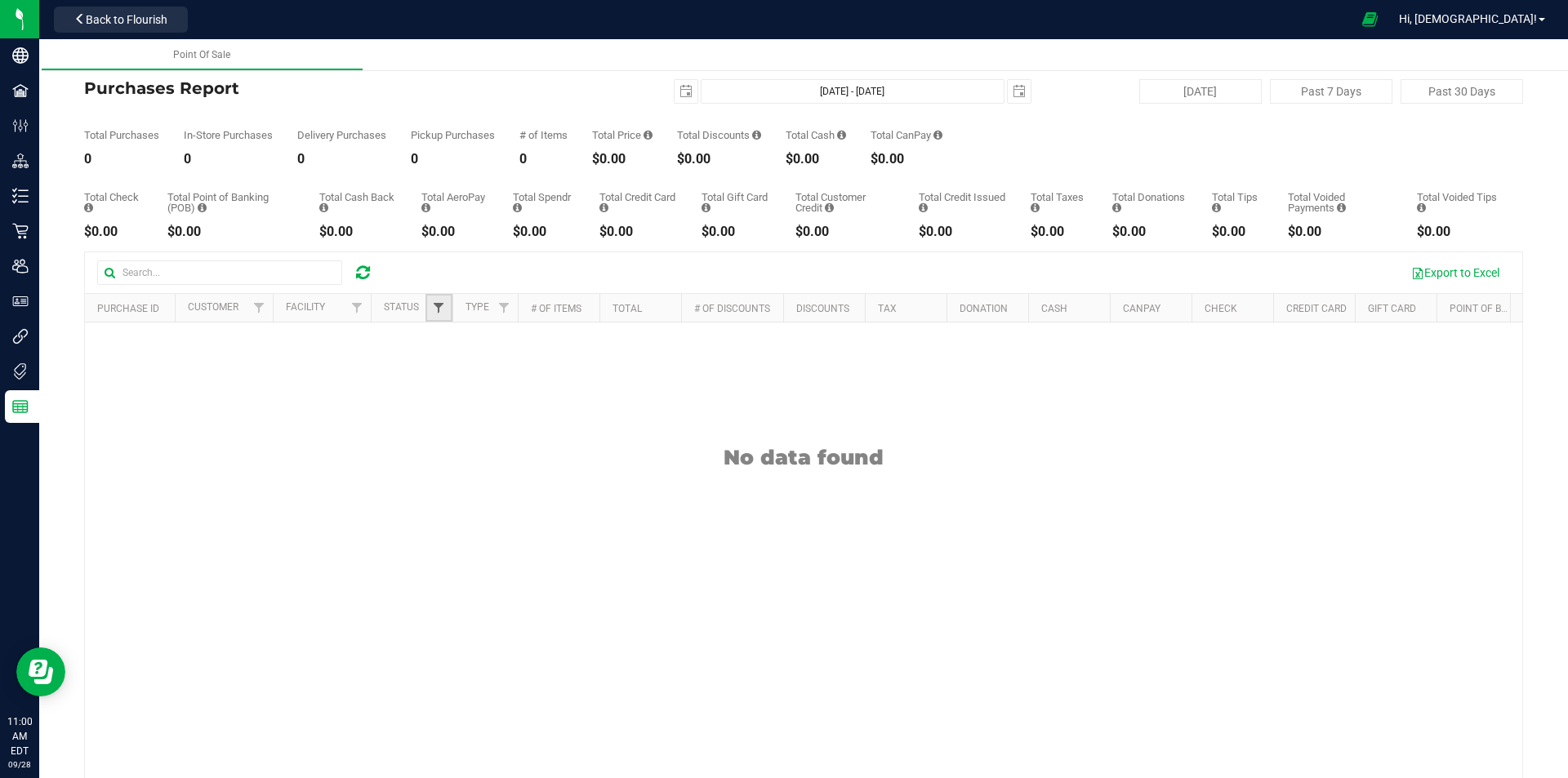
click at [436, 305] on span "Filter" at bounding box center [439, 308] width 13 height 13
click at [479, 417] on span "Completed" at bounding box center [483, 422] width 47 height 10
click at [453, 416] on input "Completed" at bounding box center [447, 421] width 11 height 11
checkbox input "true"
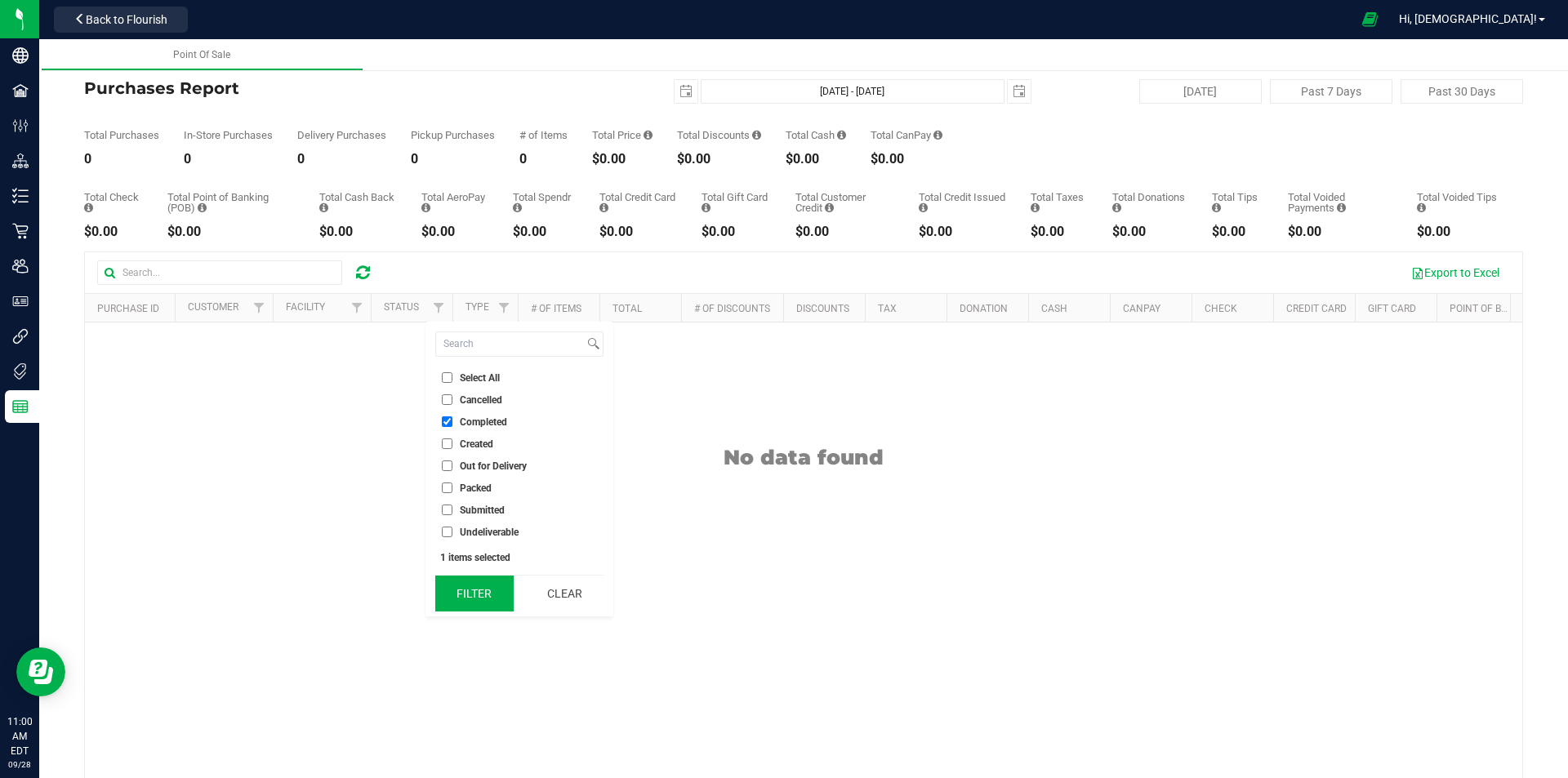
click at [454, 610] on button "Filter" at bounding box center [474, 593] width 78 height 36
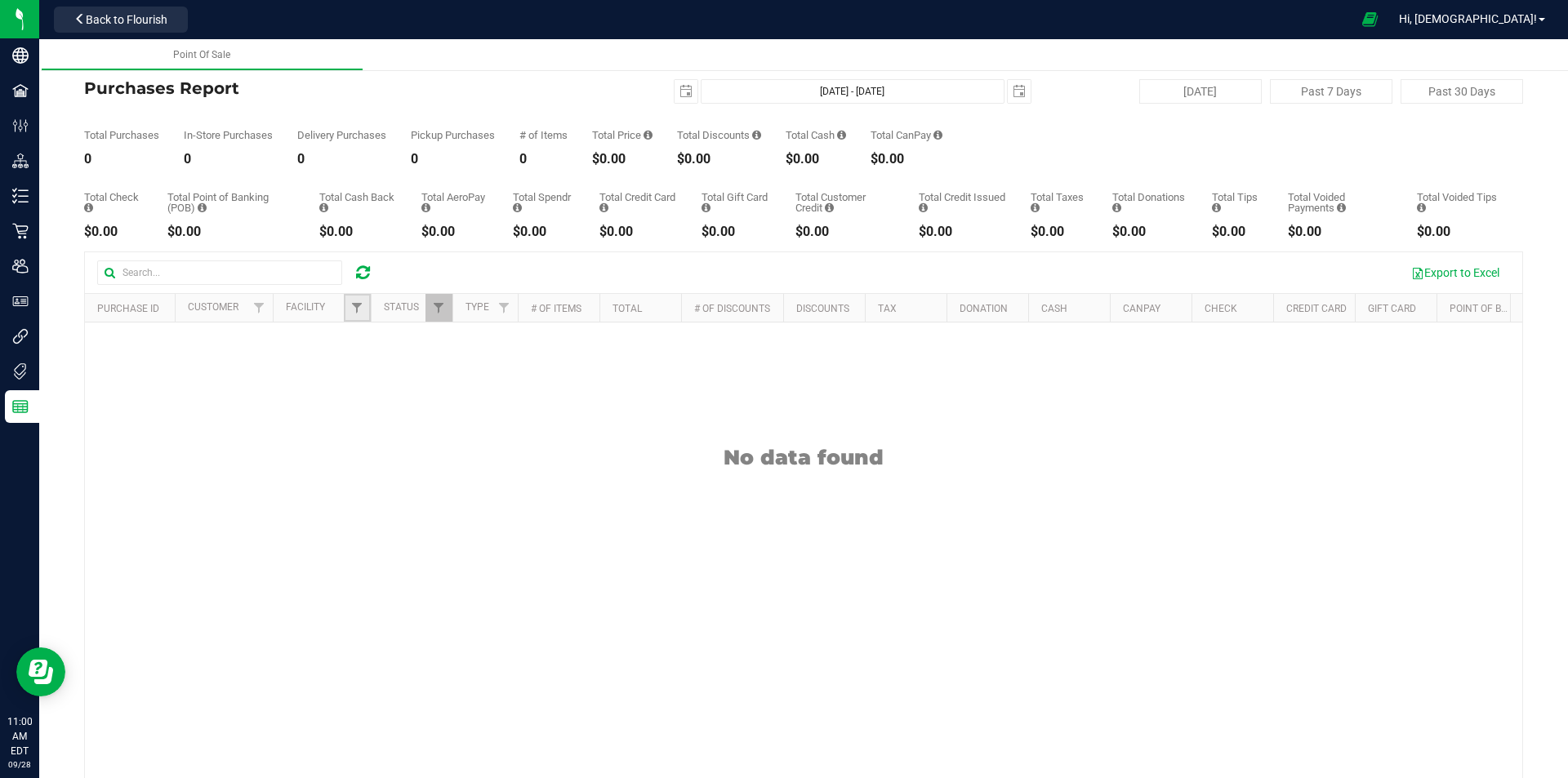
click at [361, 315] on link "Filter" at bounding box center [357, 308] width 27 height 28
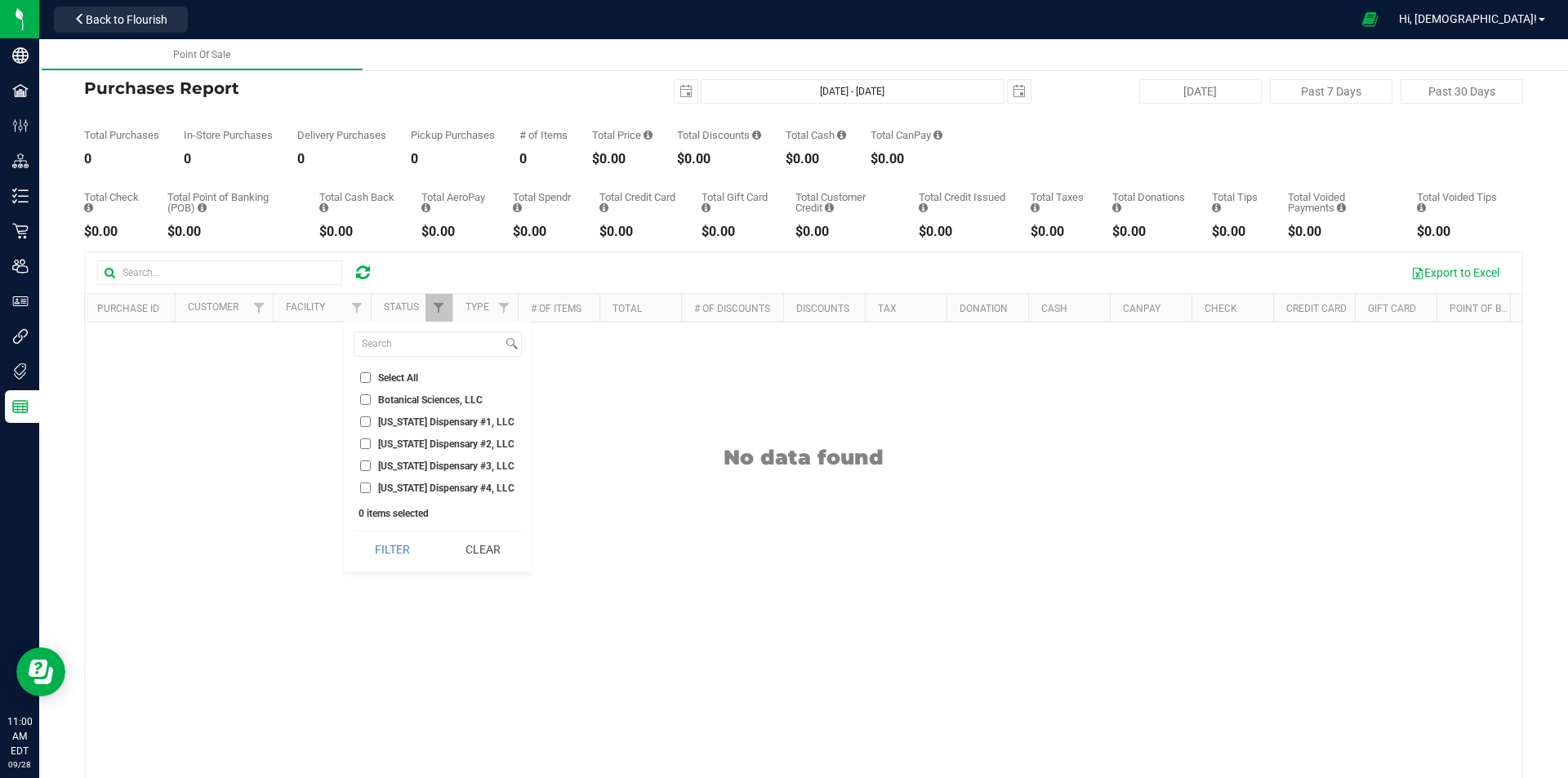
click at [425, 491] on span "[US_STATE] Dispensary #4, LLC" at bounding box center [446, 488] width 136 height 10
click at [371, 491] on input "[US_STATE] Dispensary #4, LLC" at bounding box center [365, 487] width 11 height 11
checkbox input "true"
click at [413, 546] on button "Filter" at bounding box center [392, 550] width 78 height 36
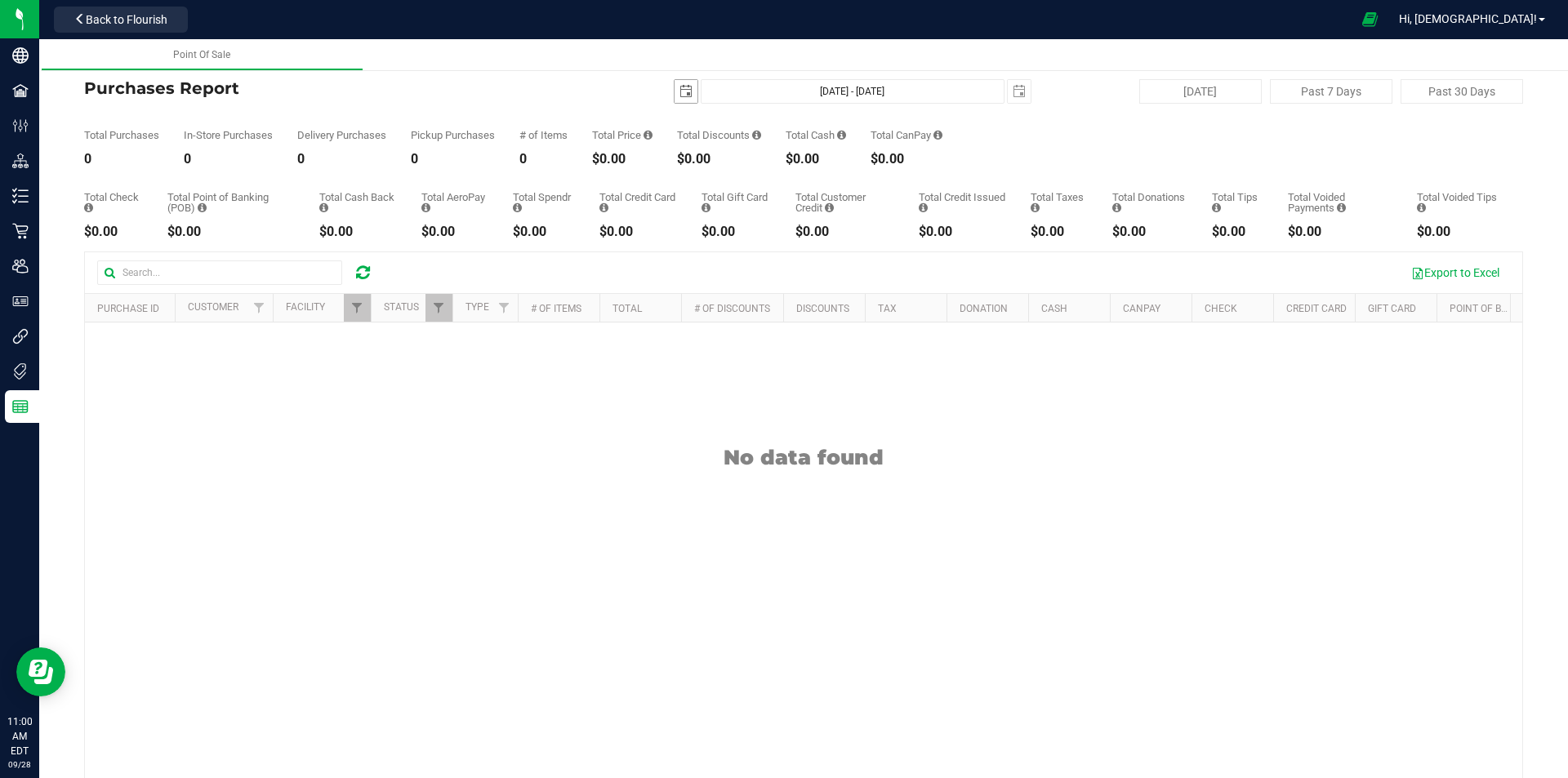
click at [679, 96] on span "select" at bounding box center [686, 91] width 13 height 13
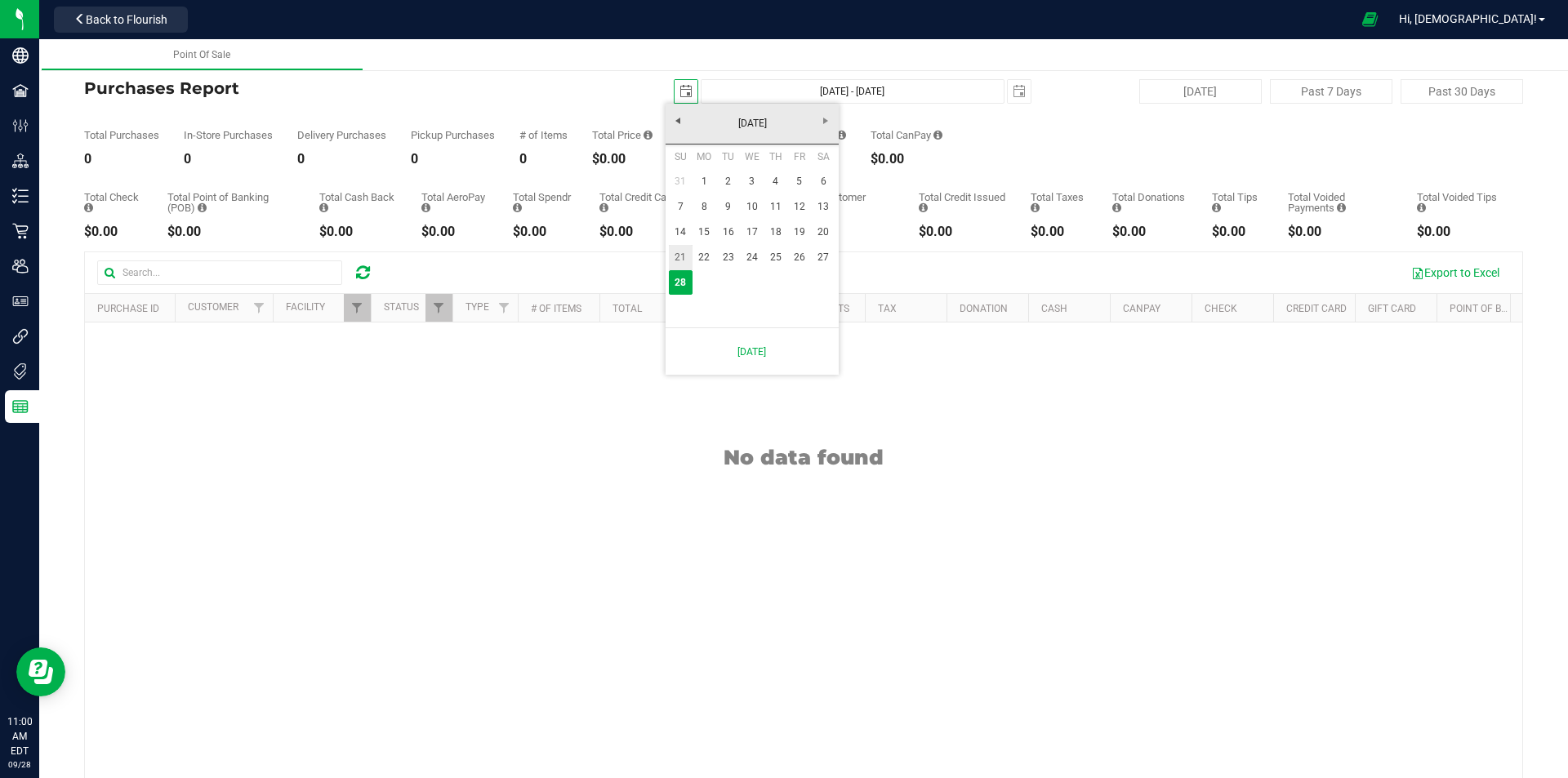
click at [678, 260] on link "21" at bounding box center [680, 257] width 24 height 26
type input "[DATE]"
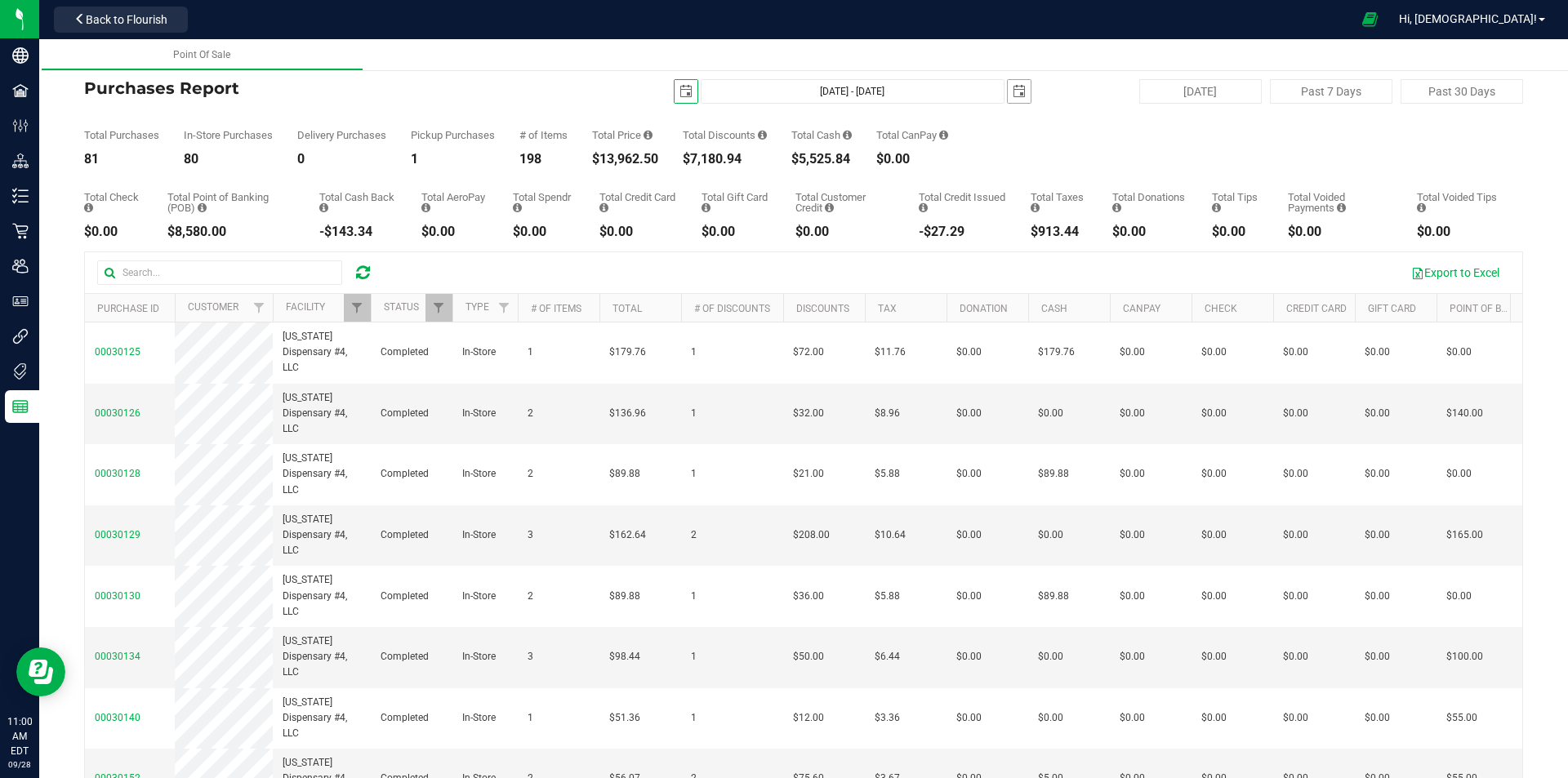
click at [1016, 89] on span "select" at bounding box center [1019, 91] width 13 height 13
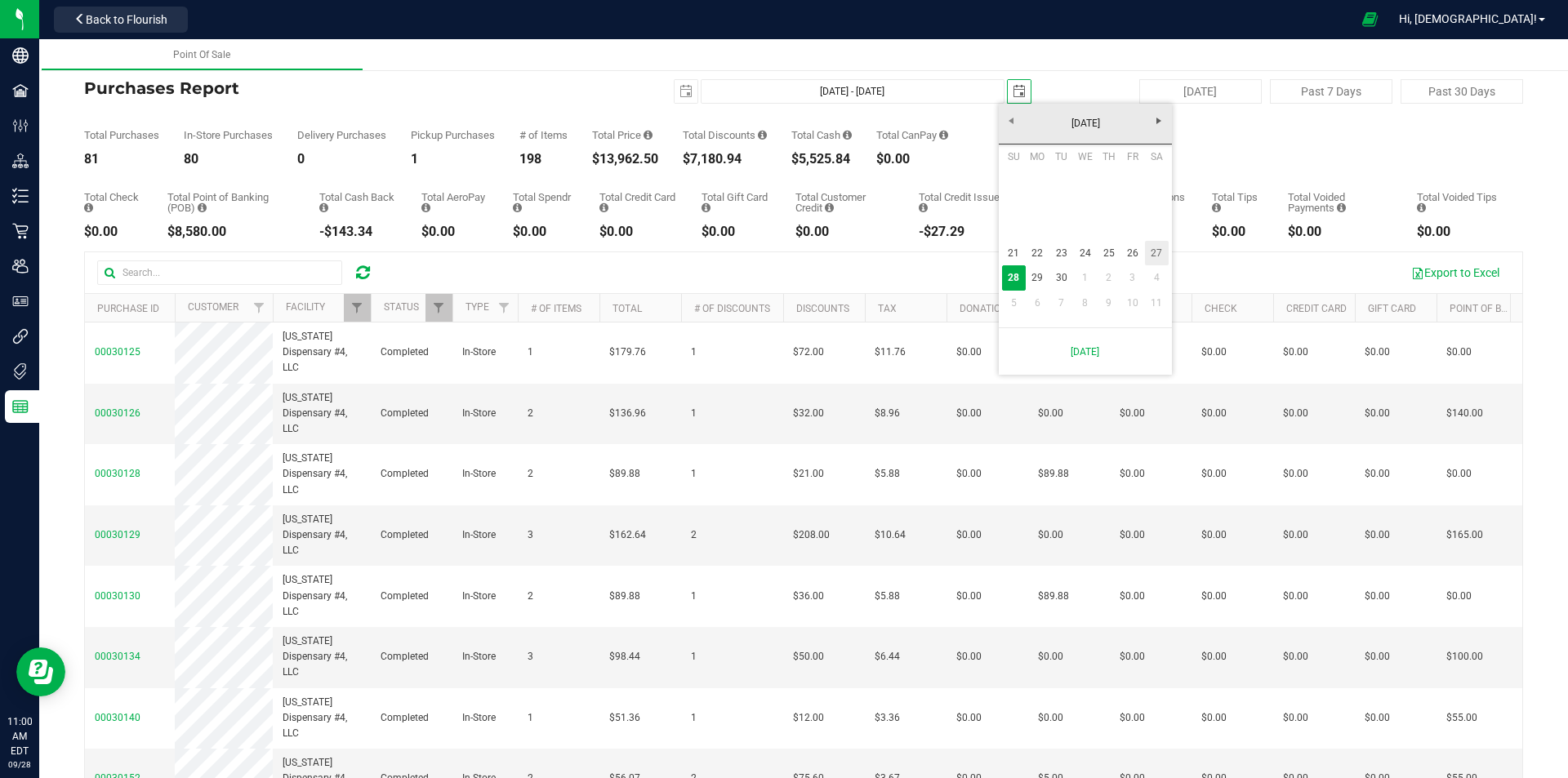
click at [1150, 251] on link "27" at bounding box center [1157, 253] width 24 height 26
type input "[DATE] - [DATE]"
type input "[DATE]"
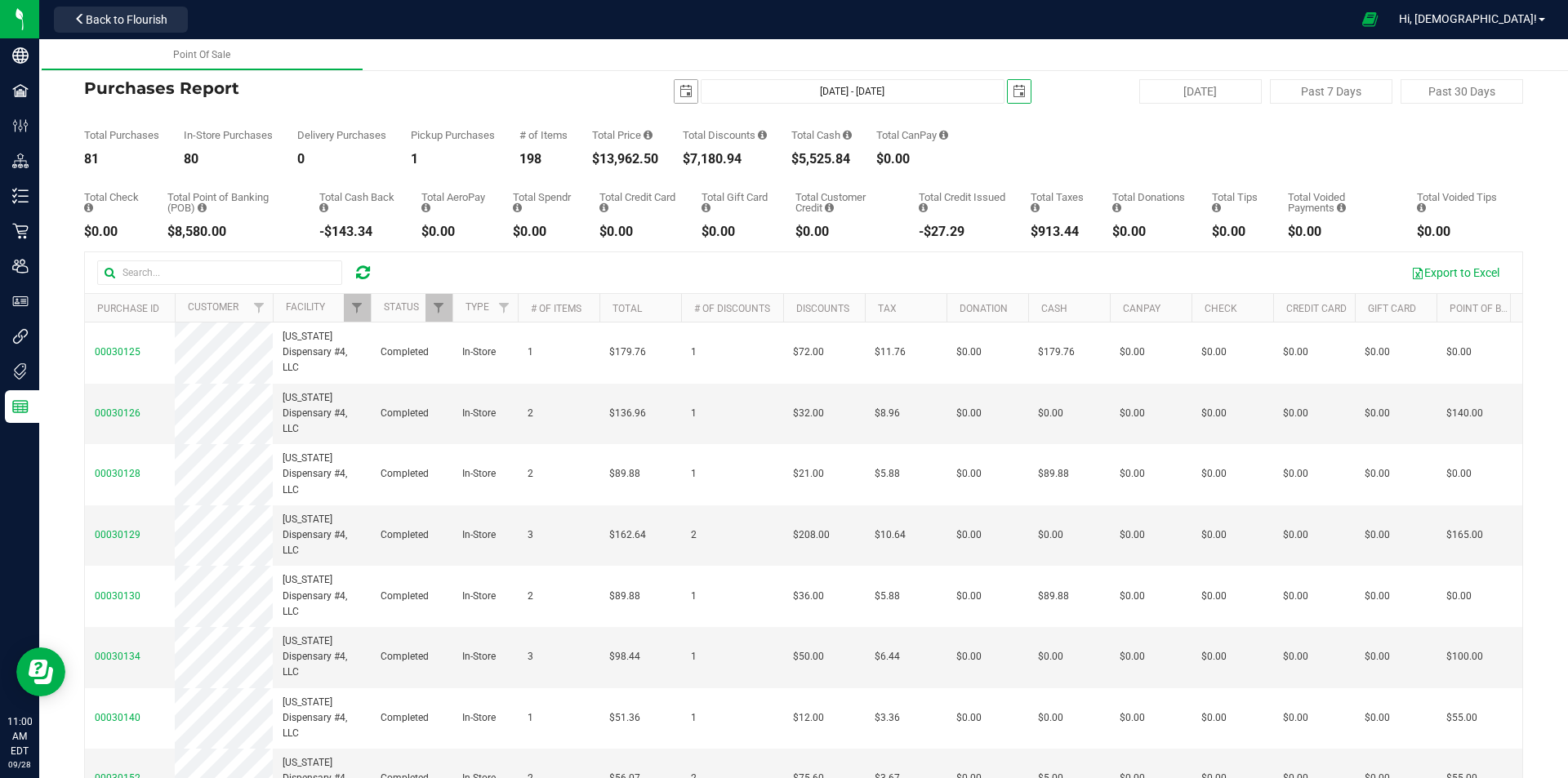
click at [684, 100] on span "select" at bounding box center [686, 91] width 23 height 23
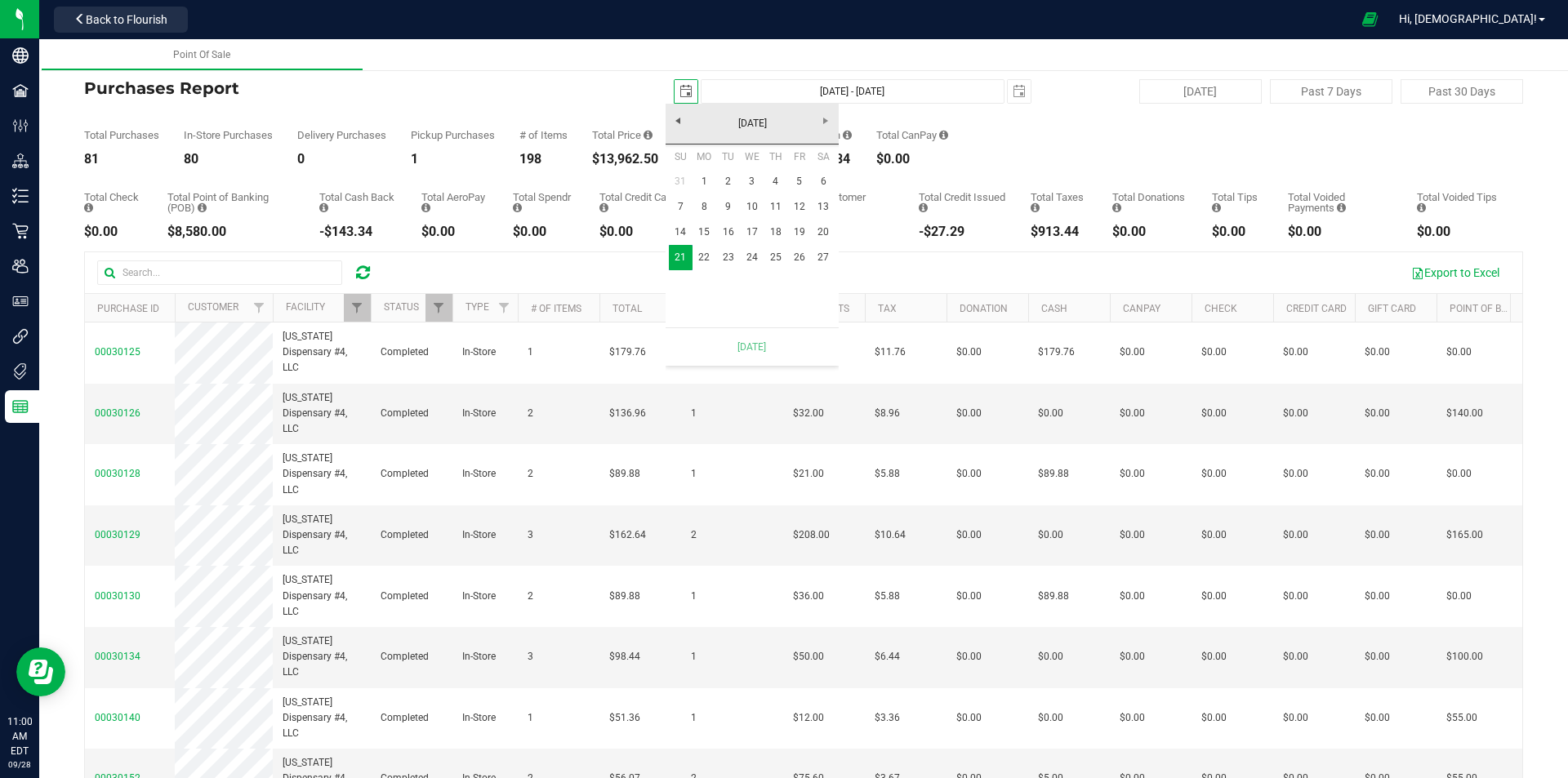
scroll to position [0, 41]
click at [1012, 96] on span "select" at bounding box center [1019, 91] width 13 height 13
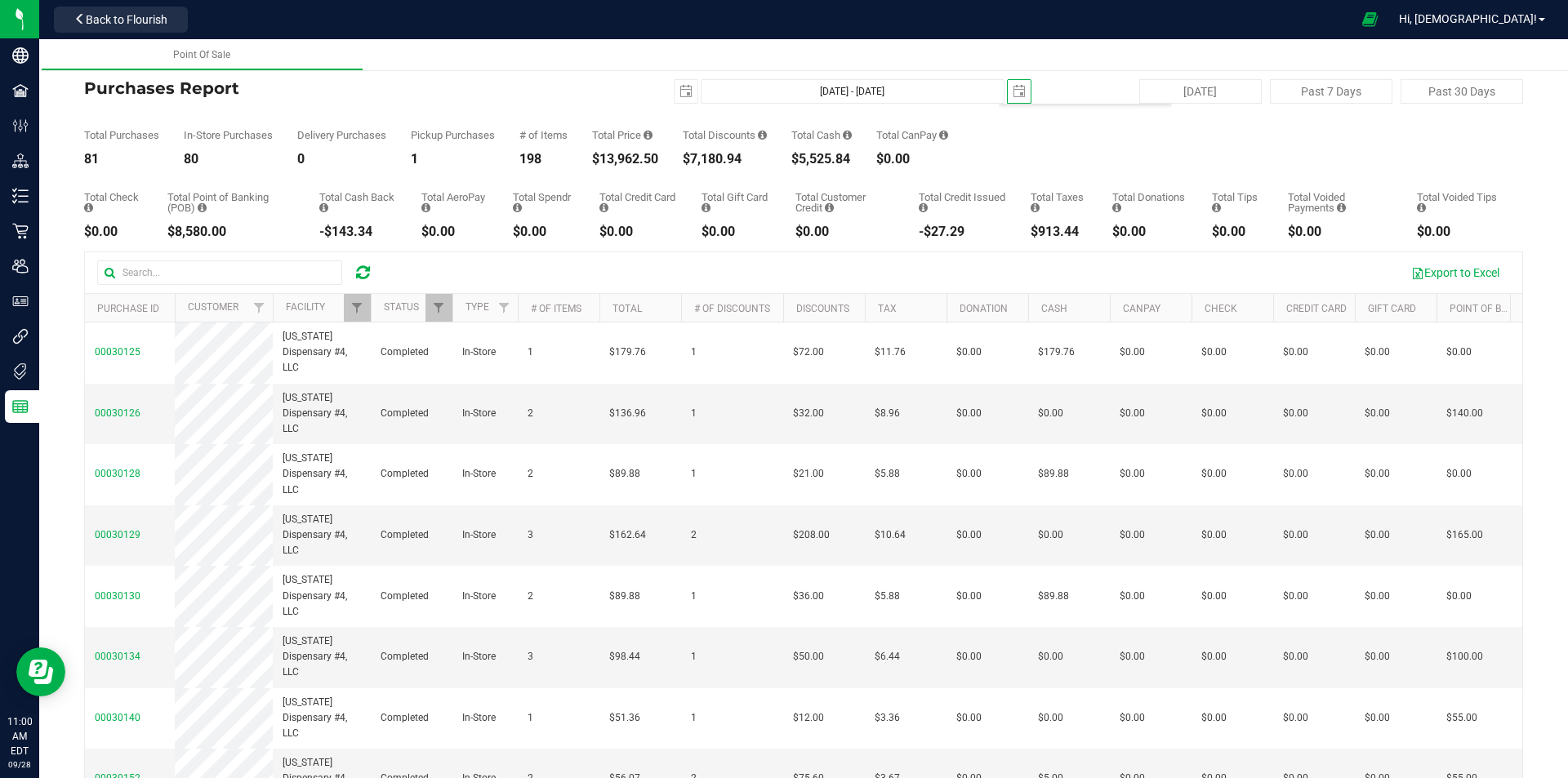
scroll to position [0, 0]
click at [589, 85] on div "[DATE] [DATE] - [DATE] [DATE]" at bounding box center [797, 91] width 491 height 25
